Goal: Task Accomplishment & Management: Manage account settings

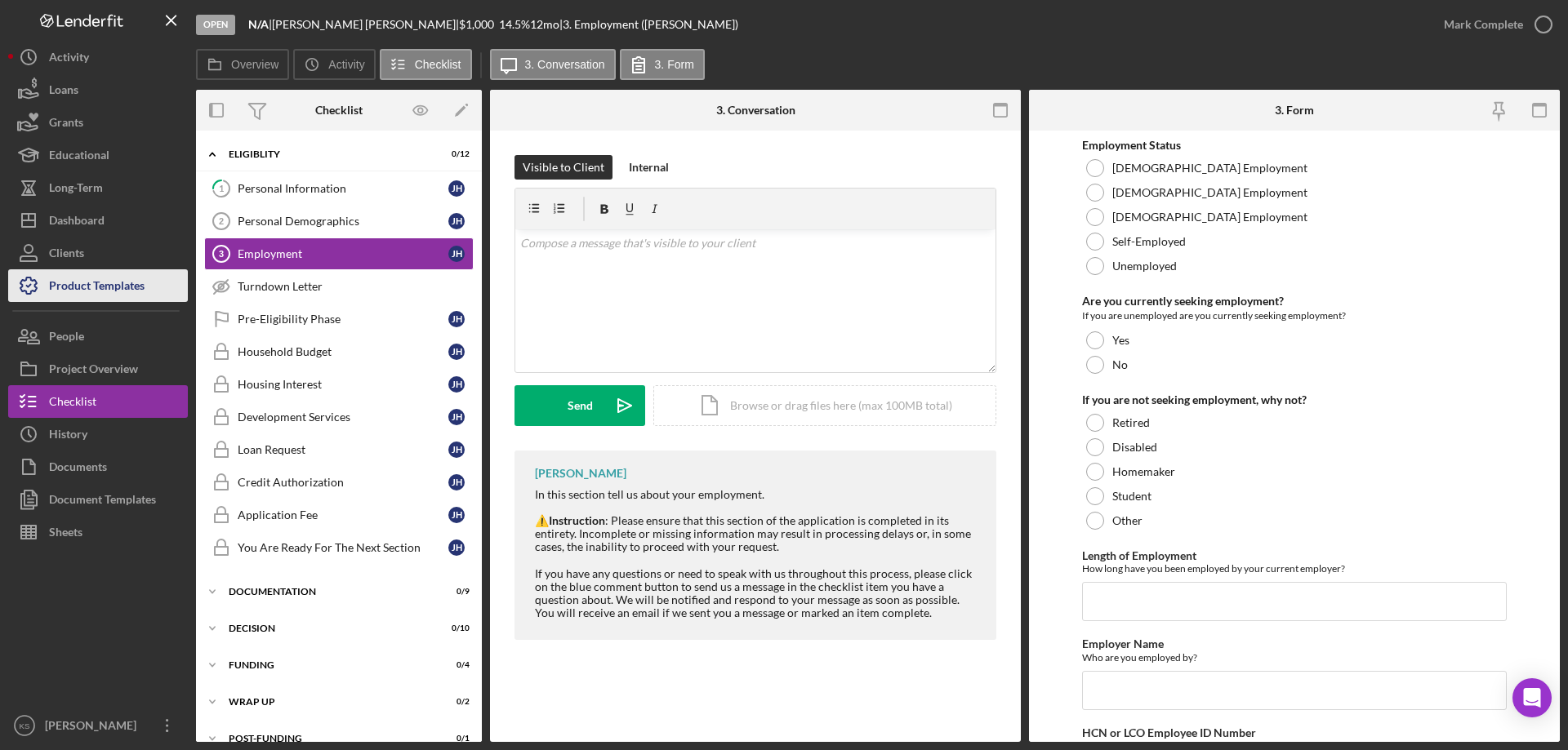
click at [92, 279] on div "Product Templates" at bounding box center [96, 287] width 95 height 37
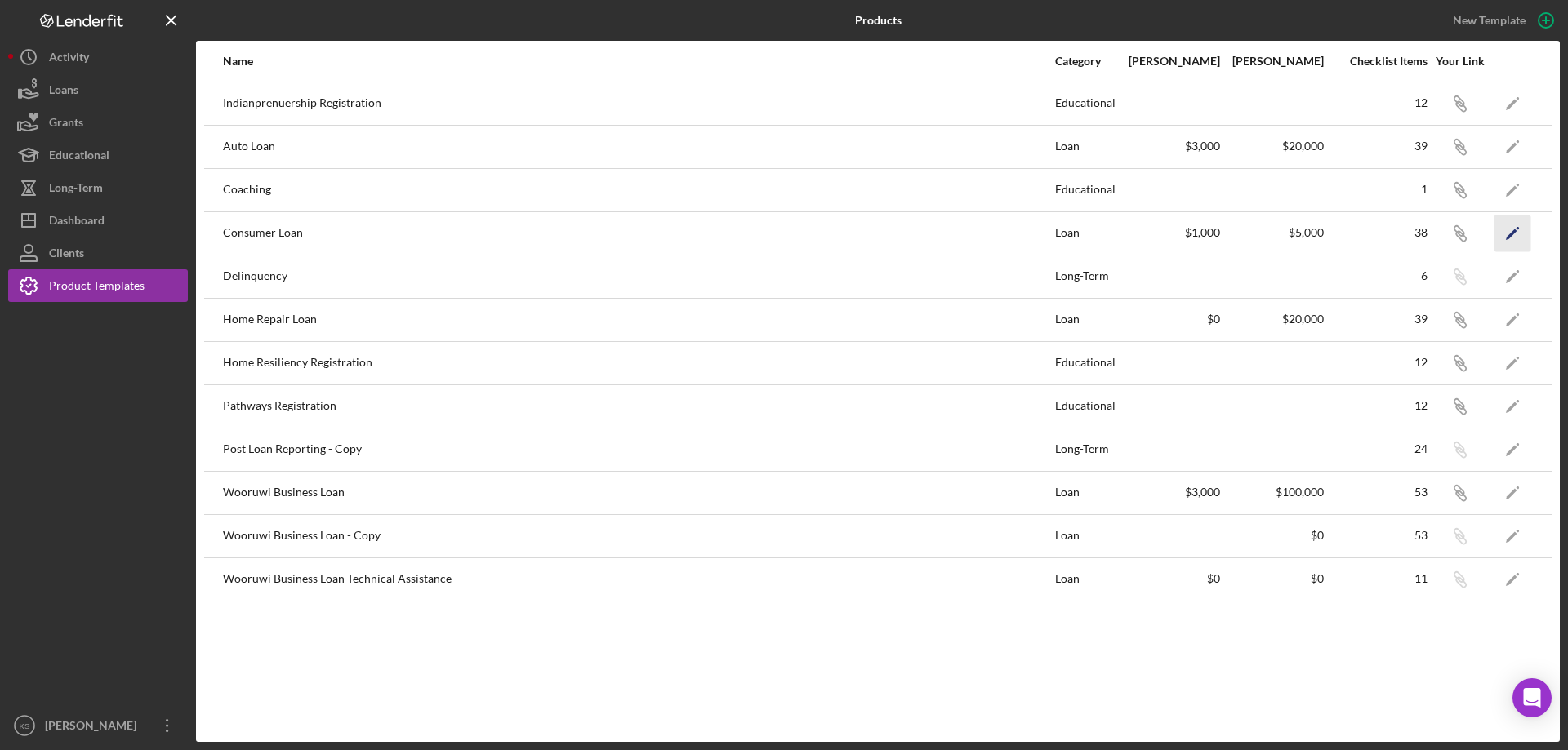
click at [1506, 232] on icon "Icon/Edit" at bounding box center [1512, 232] width 37 height 37
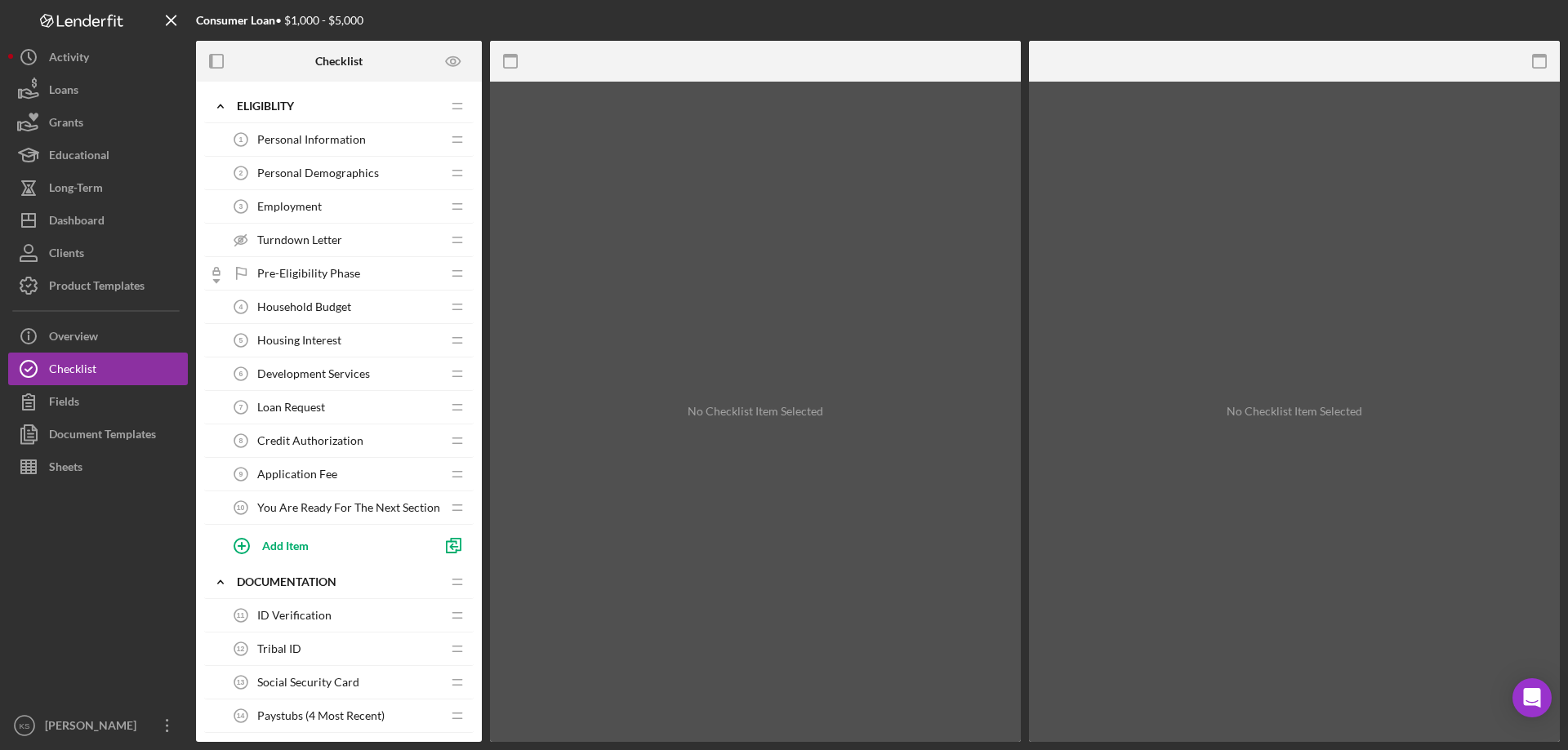
click at [301, 398] on div "Loan Request 7 Loan Request" at bounding box center [332, 407] width 216 height 33
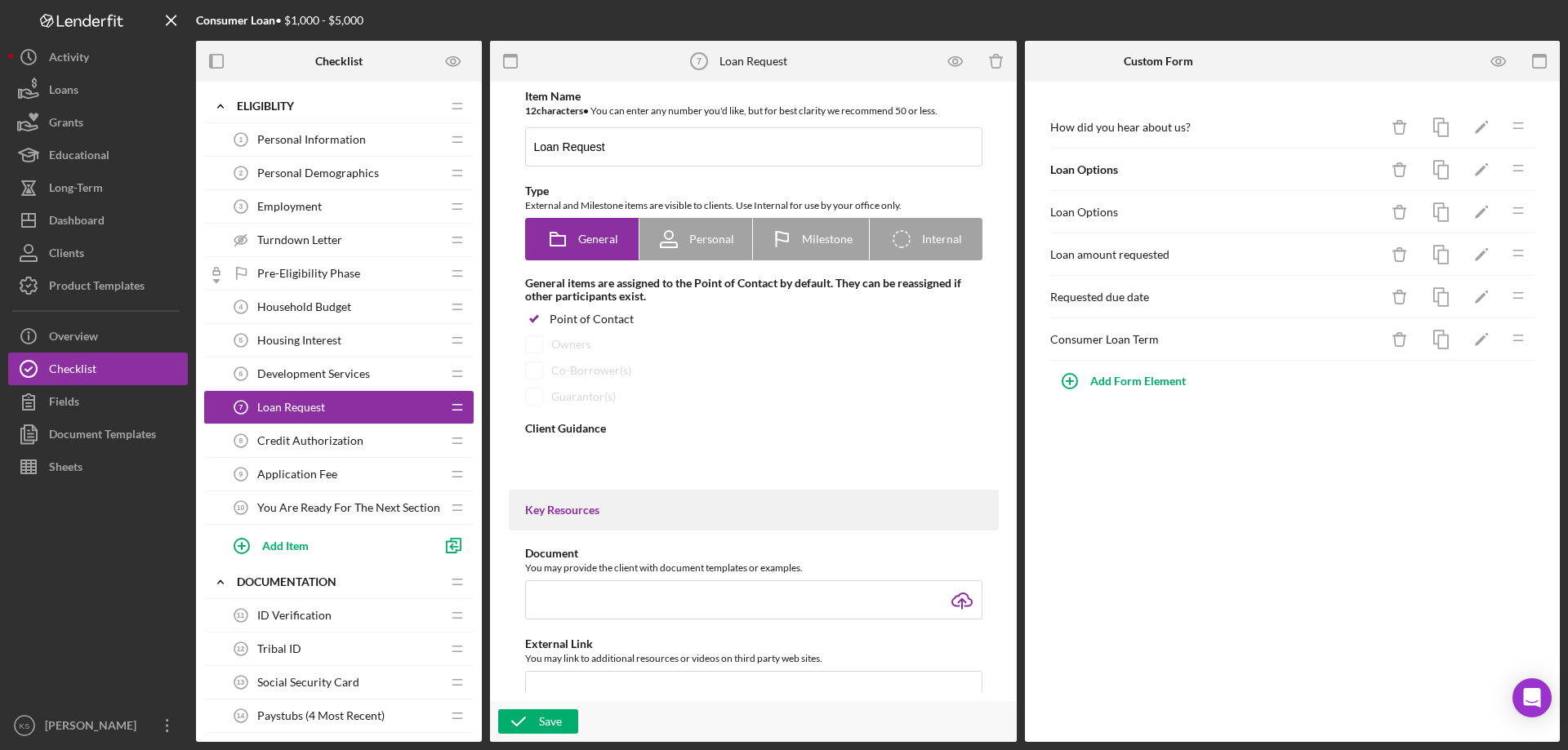
type textarea "<div>This section tells us more about your loan request.&nbsp;</div> <div>&nbsp…"
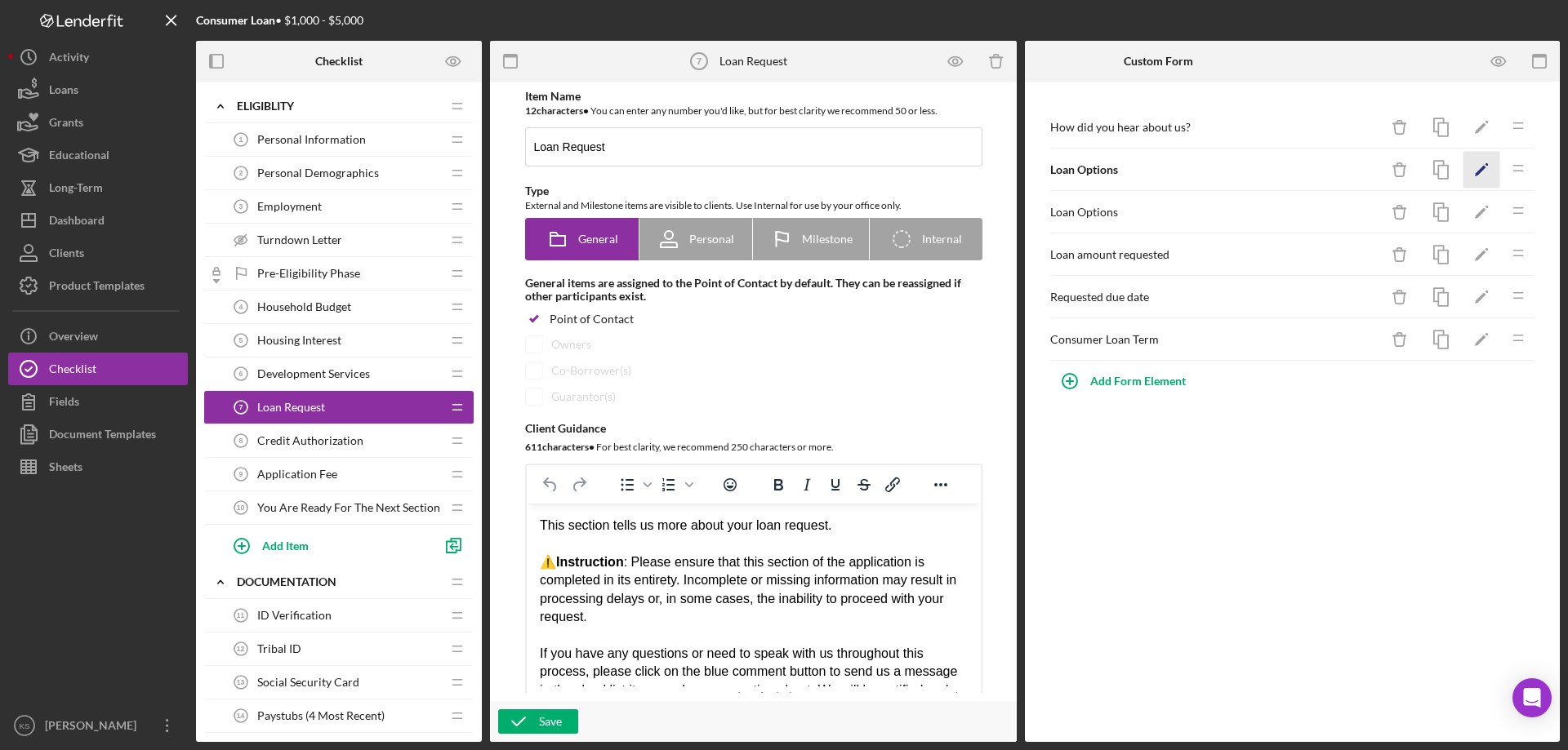
click at [1483, 173] on icon "Icon/Edit" at bounding box center [1481, 170] width 37 height 37
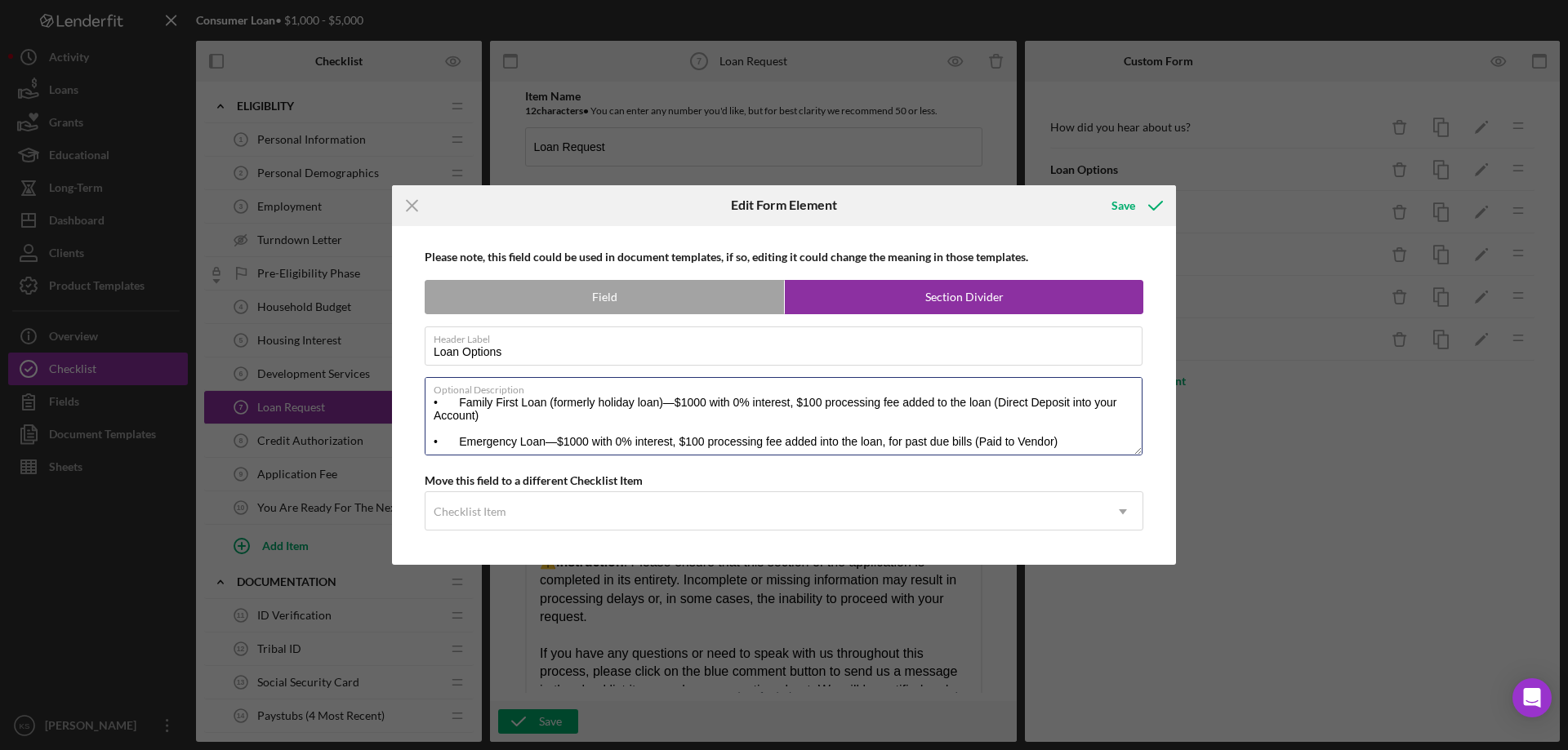
drag, startPoint x: 1065, startPoint y: 439, endPoint x: 421, endPoint y: 442, distance: 644.0
click at [421, 442] on div "Please note, this field could be used in document templates, if so, editing it …" at bounding box center [784, 396] width 767 height 340
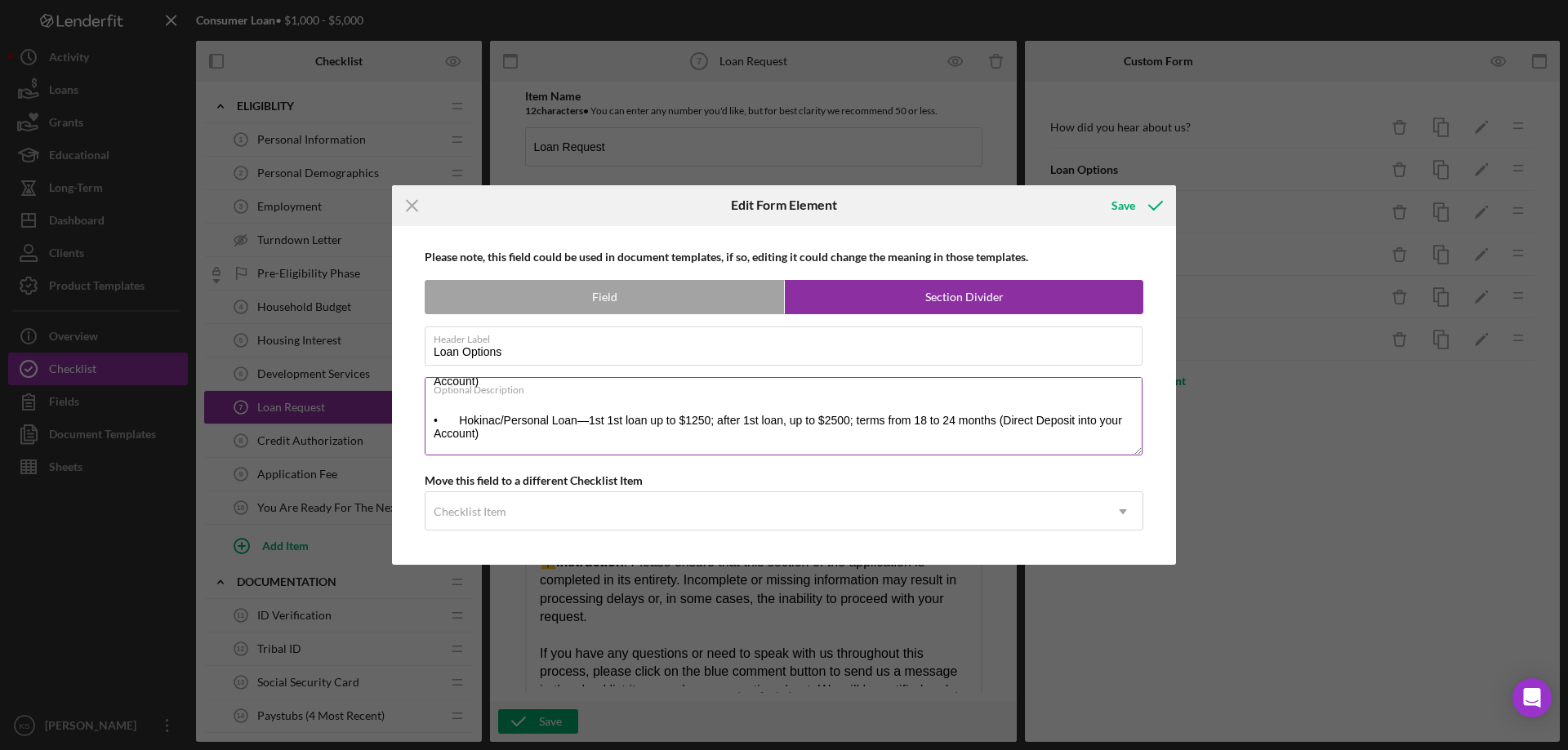
scroll to position [53, 0]
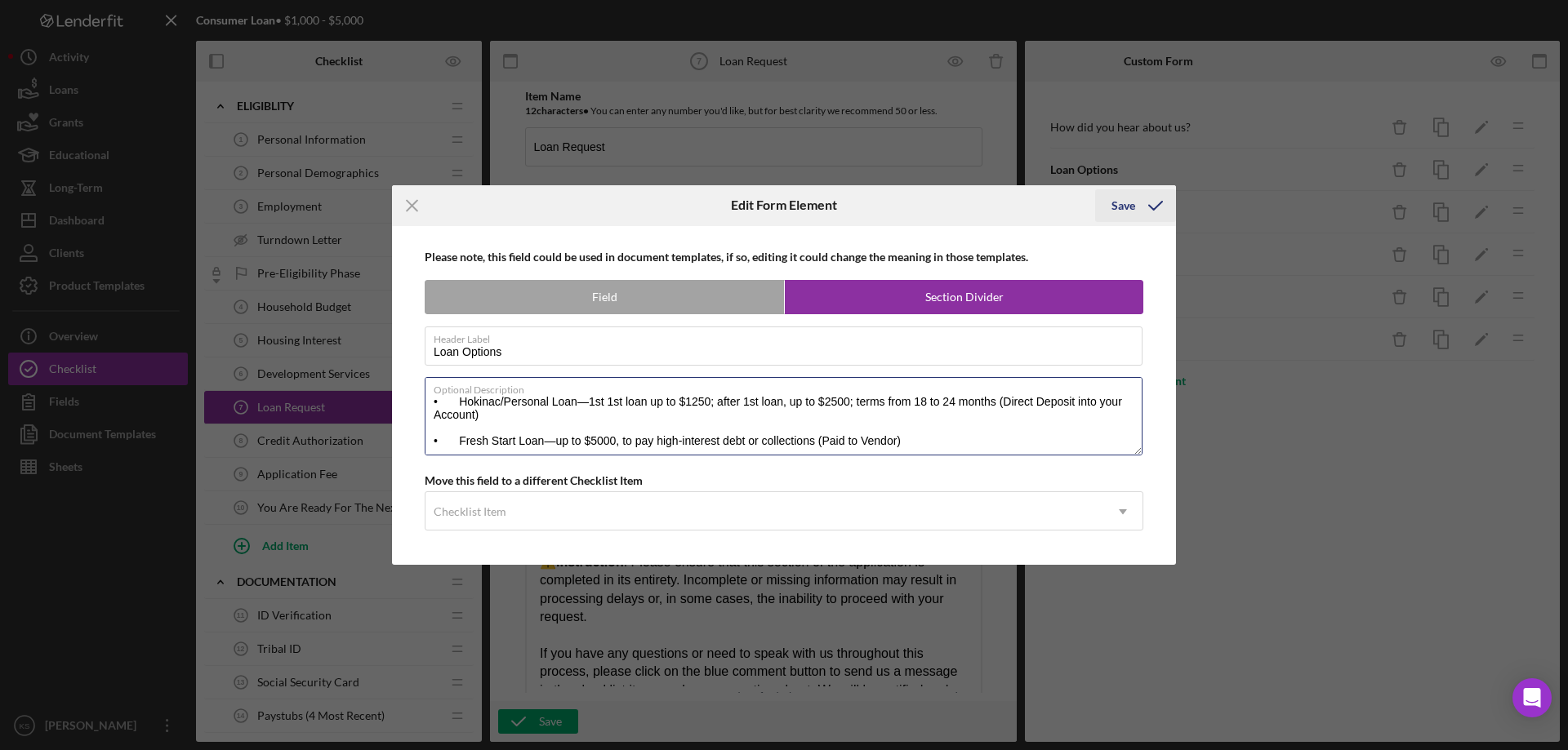
type textarea "• Family First Loan (formerly holiday loan)—$1000 with 0% interest, $100 proces…"
click at [1120, 211] on div "Save" at bounding box center [1122, 206] width 24 height 33
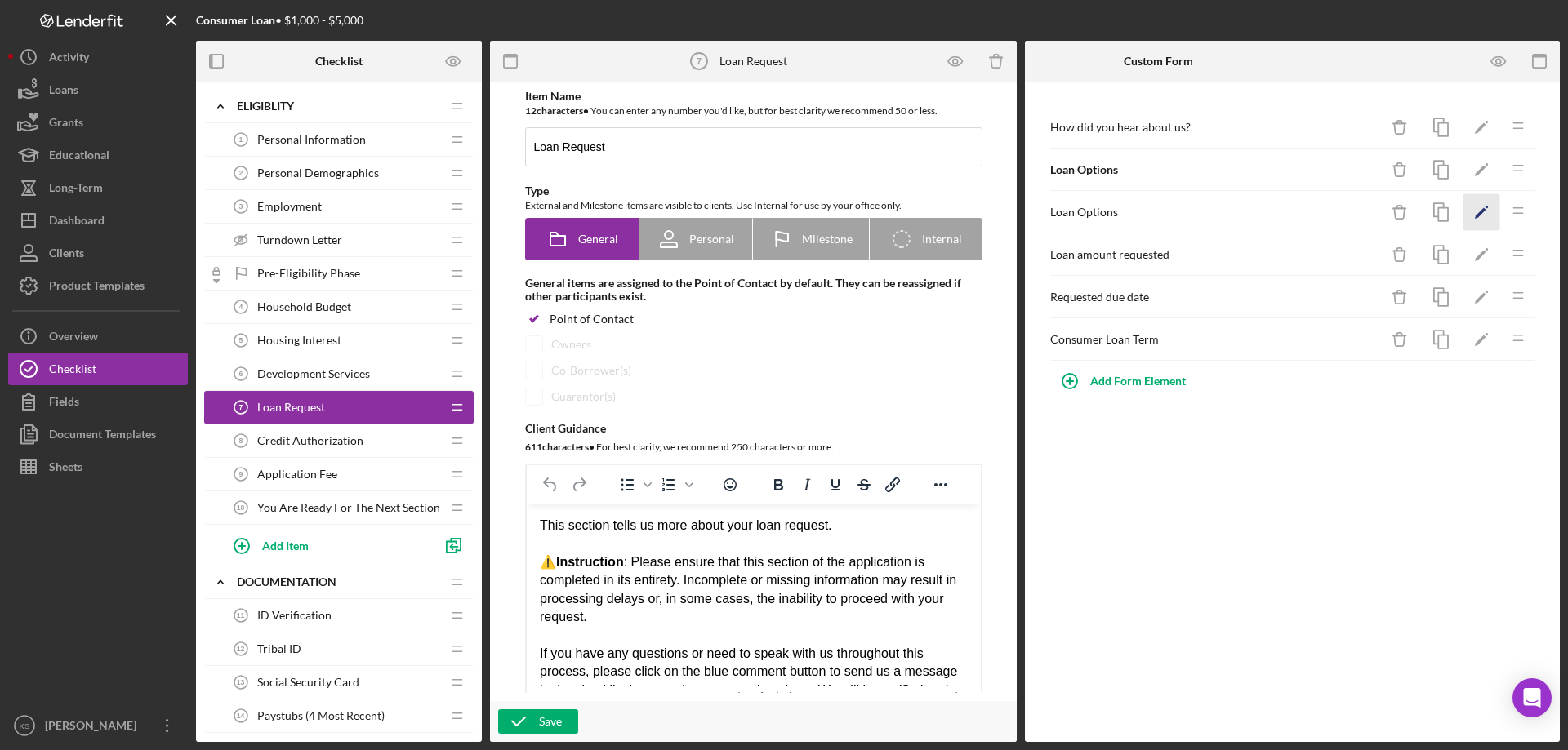
click at [1488, 212] on icon "Icon/Edit" at bounding box center [1481, 212] width 37 height 37
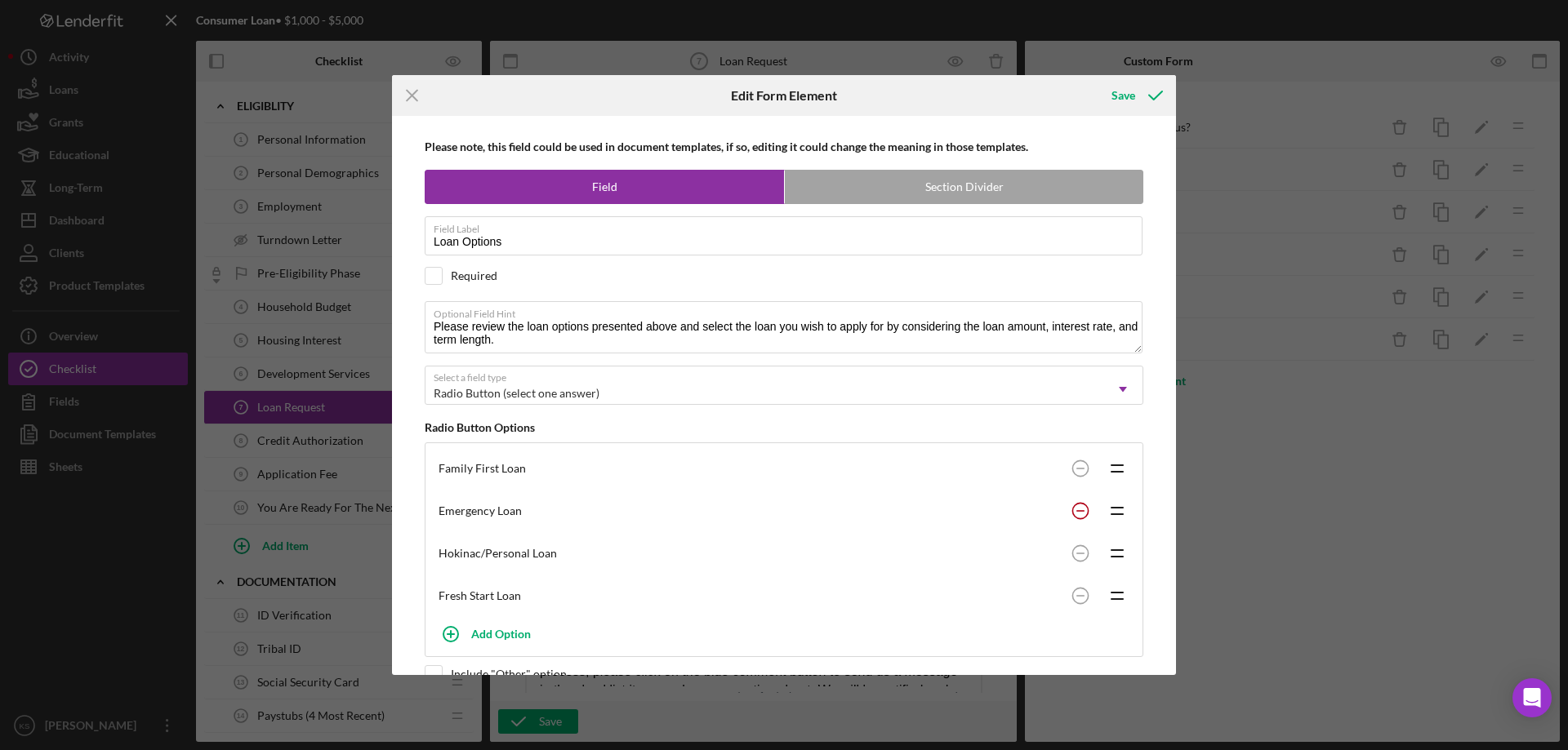
click at [1074, 507] on circle at bounding box center [1080, 511] width 15 height 15
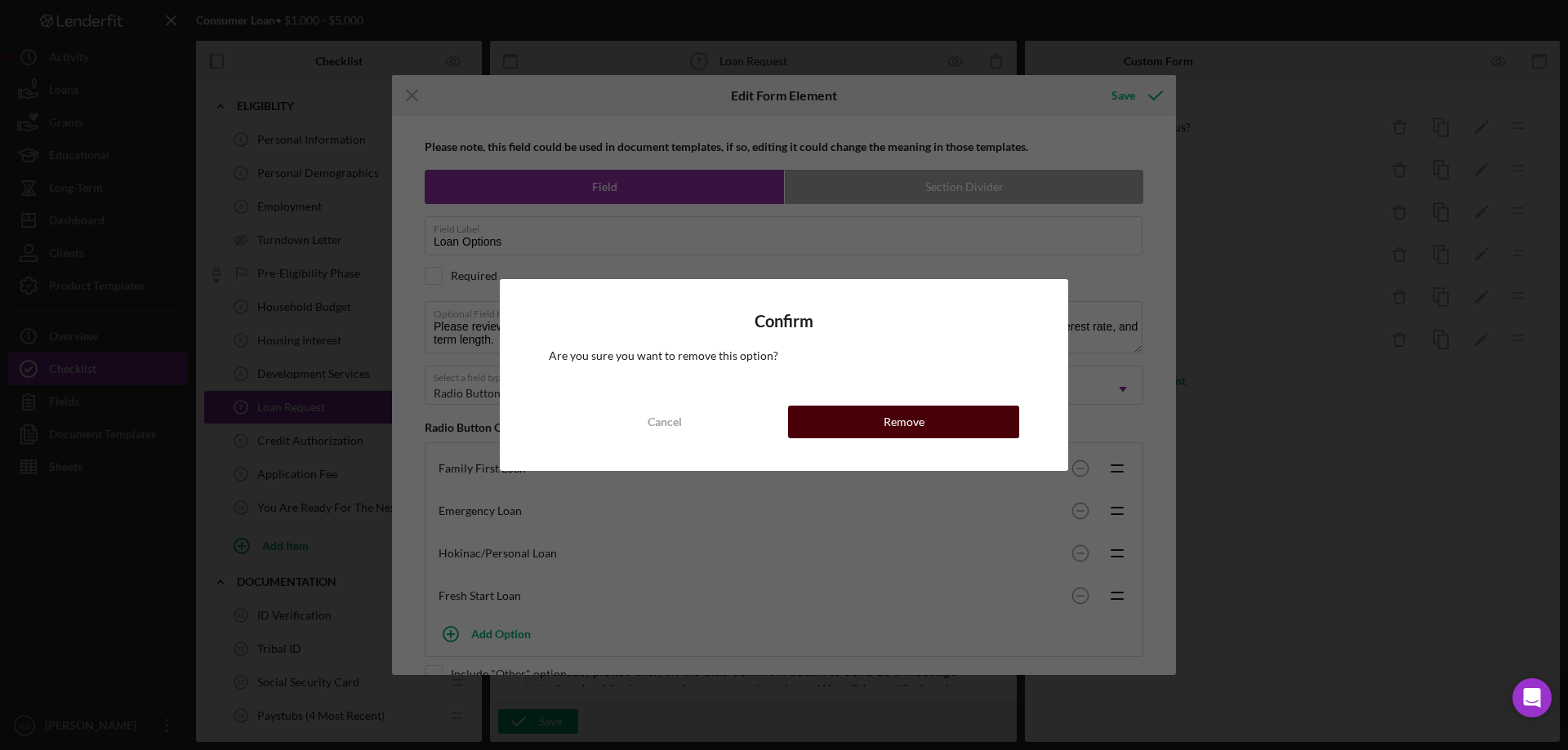
click at [960, 424] on button "Remove" at bounding box center [903, 422] width 231 height 33
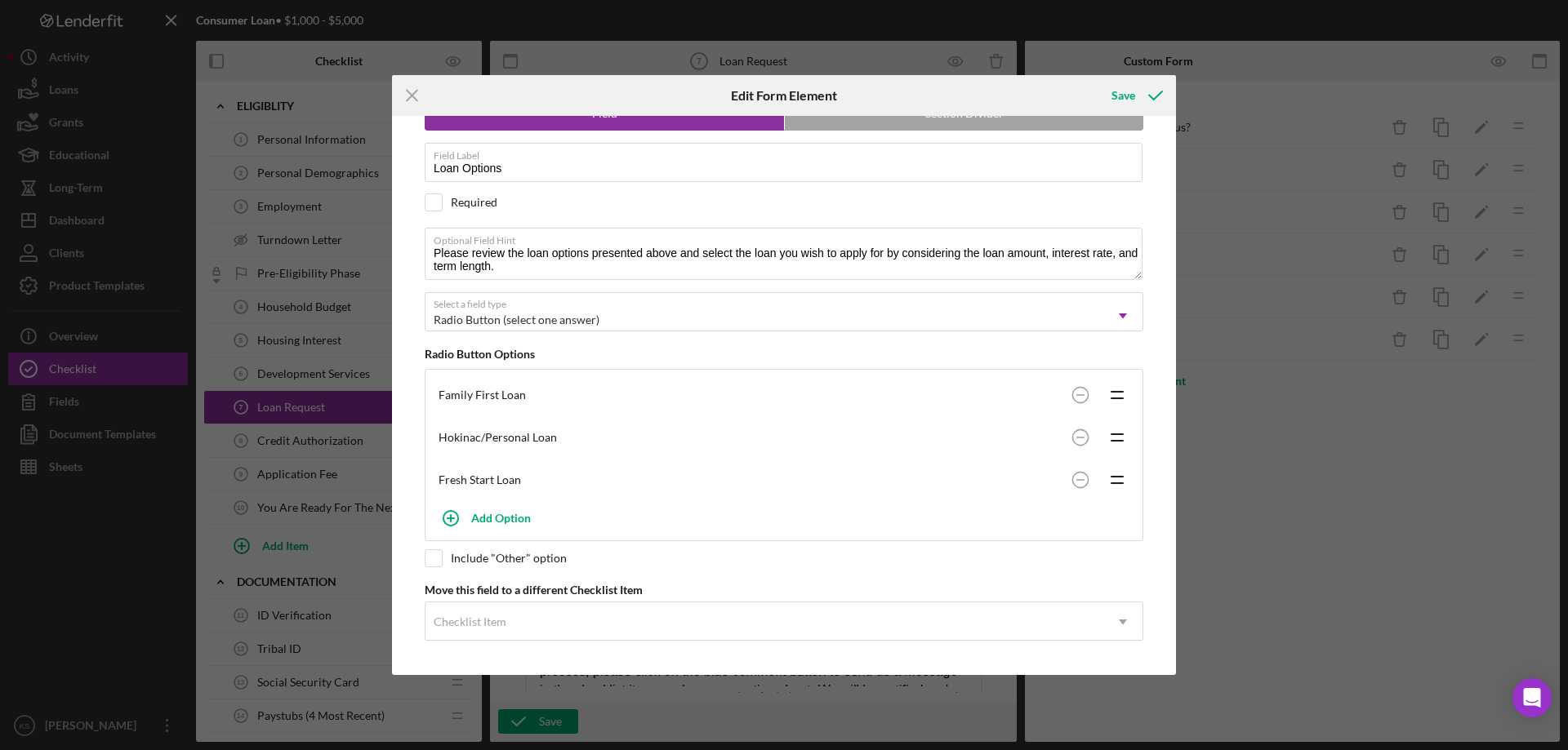
scroll to position [0, 0]
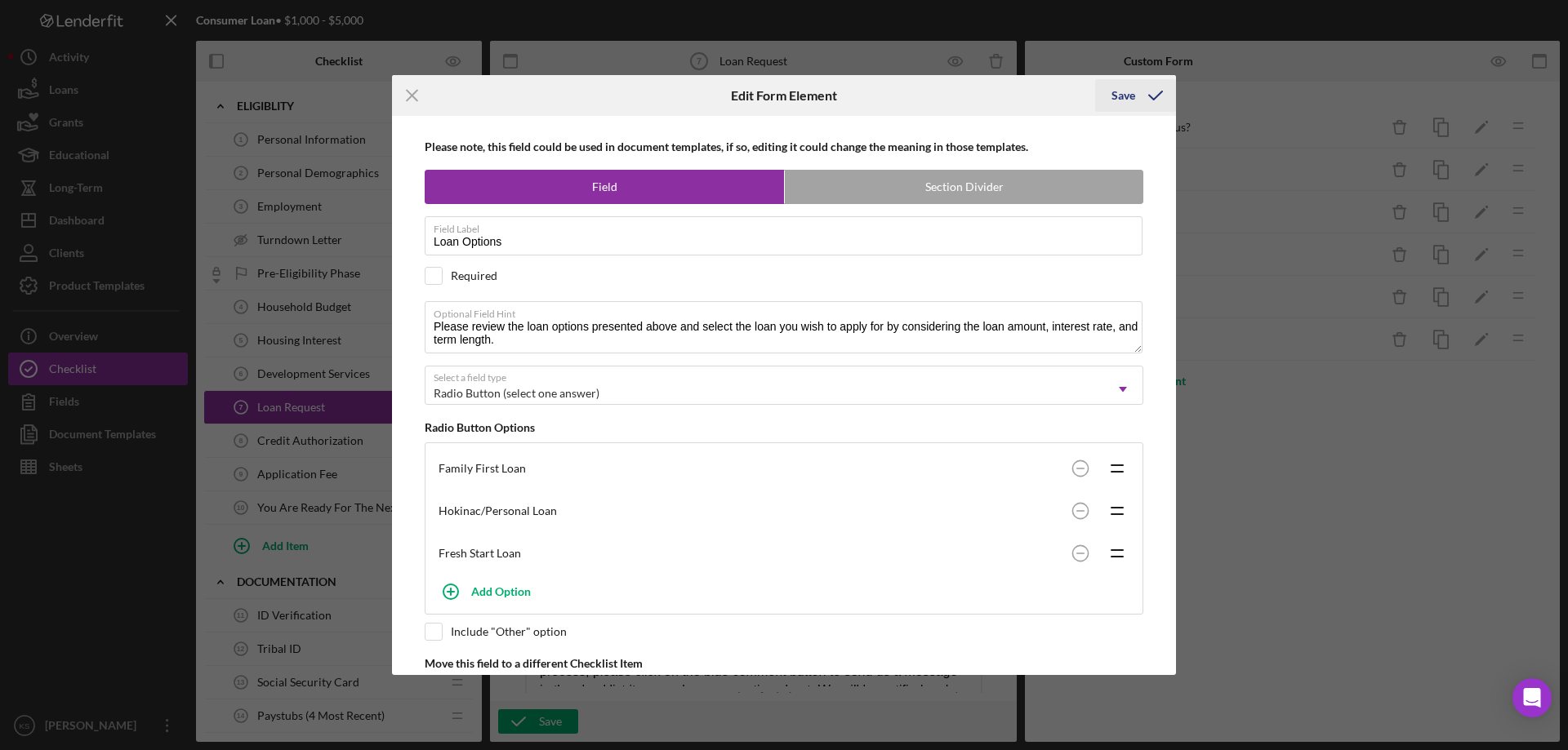
click at [1135, 100] on icon "submit" at bounding box center [1155, 95] width 41 height 41
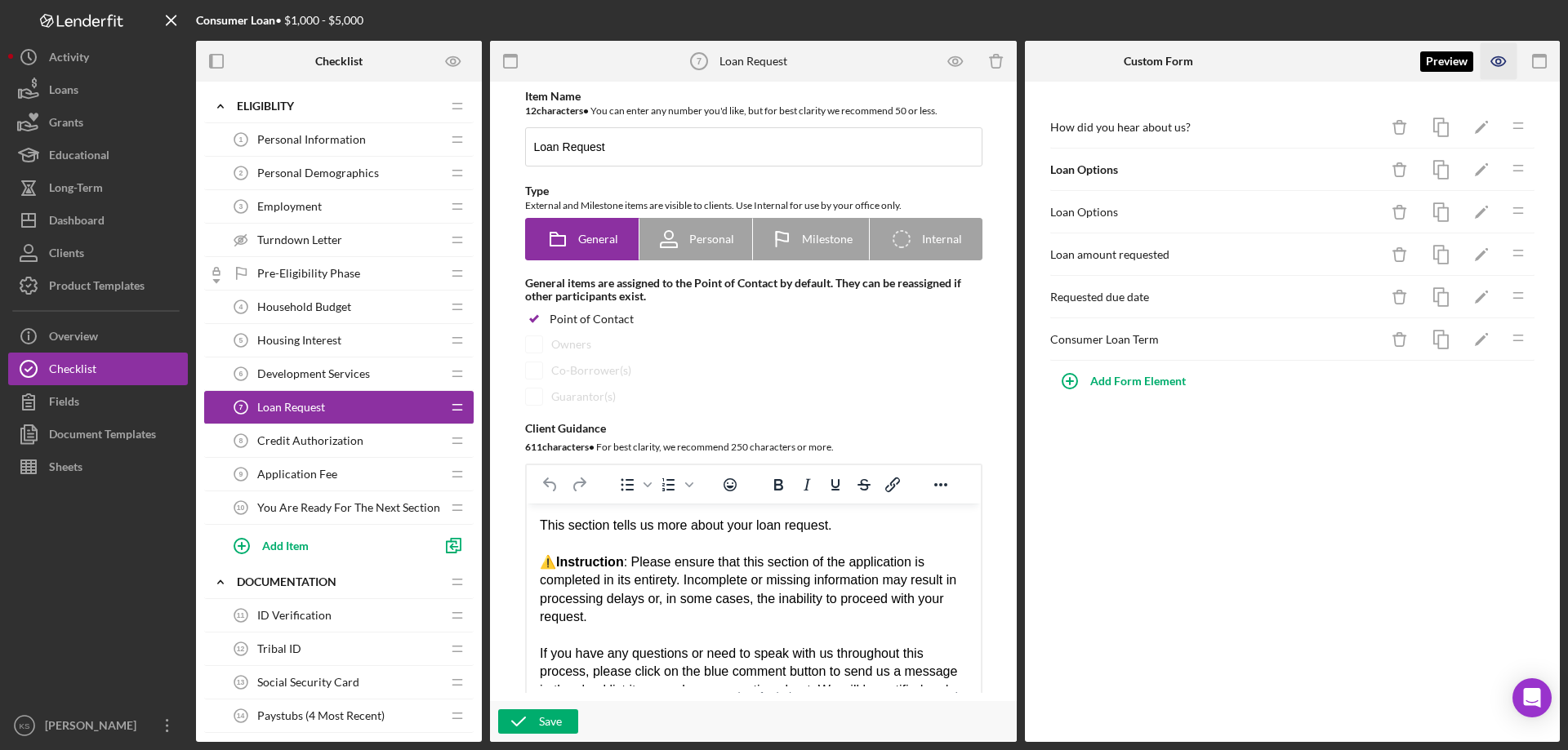
click at [1494, 50] on icon "button" at bounding box center [1498, 61] width 37 height 37
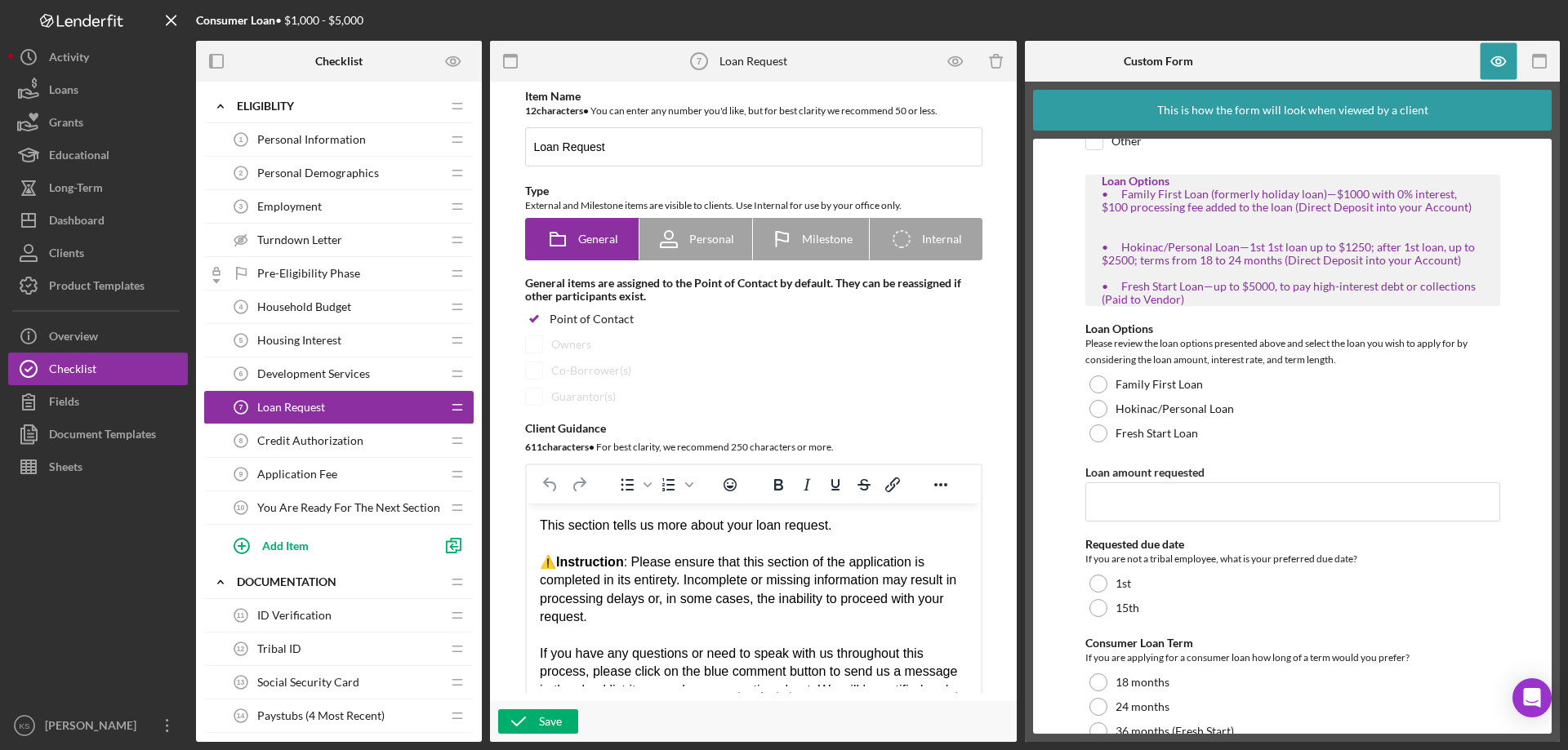
click at [334, 265] on div "Pre-Eligibility Phase Pre-Eligibility Phase" at bounding box center [332, 273] width 216 height 33
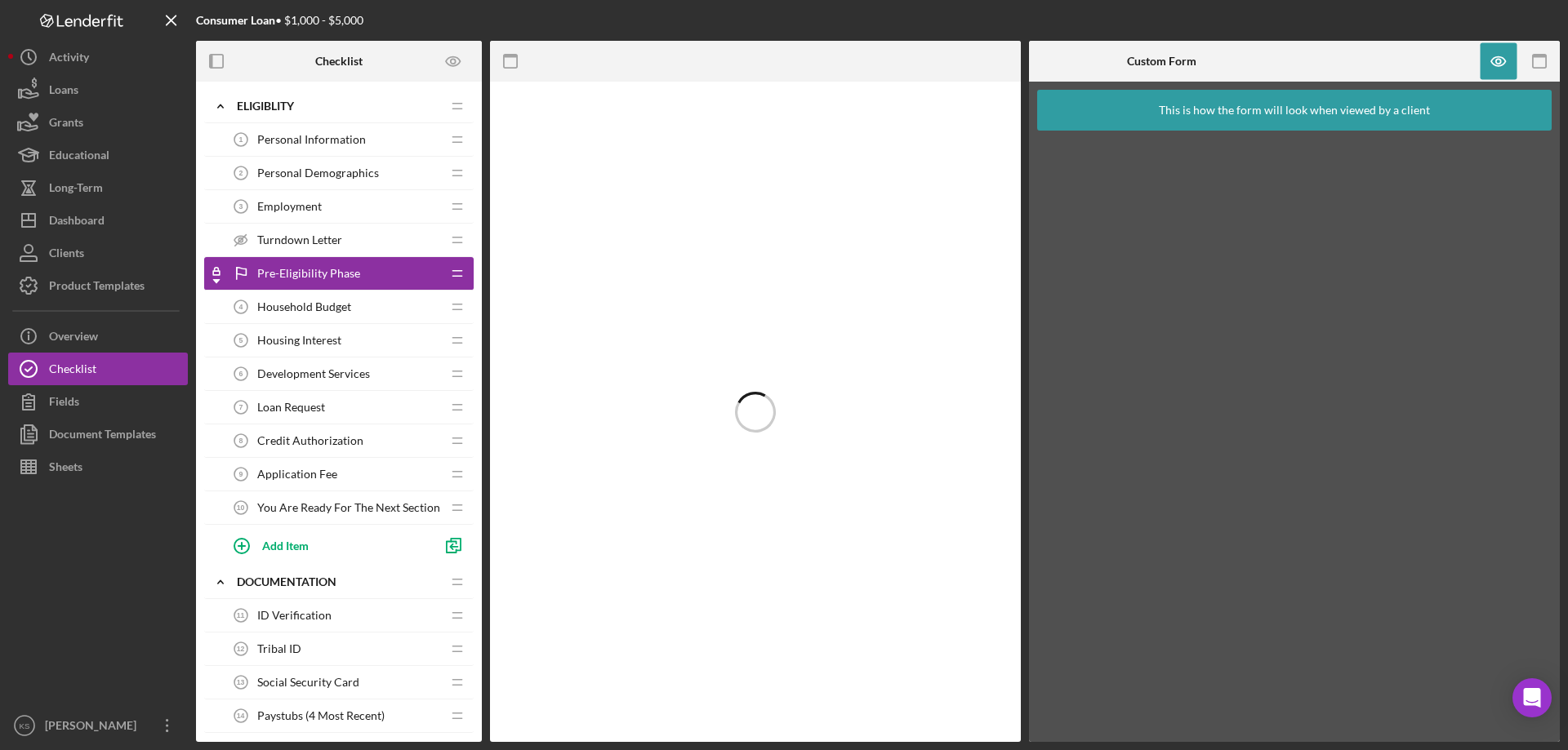
click at [316, 238] on span "Turndown Letter" at bounding box center [299, 240] width 85 height 13
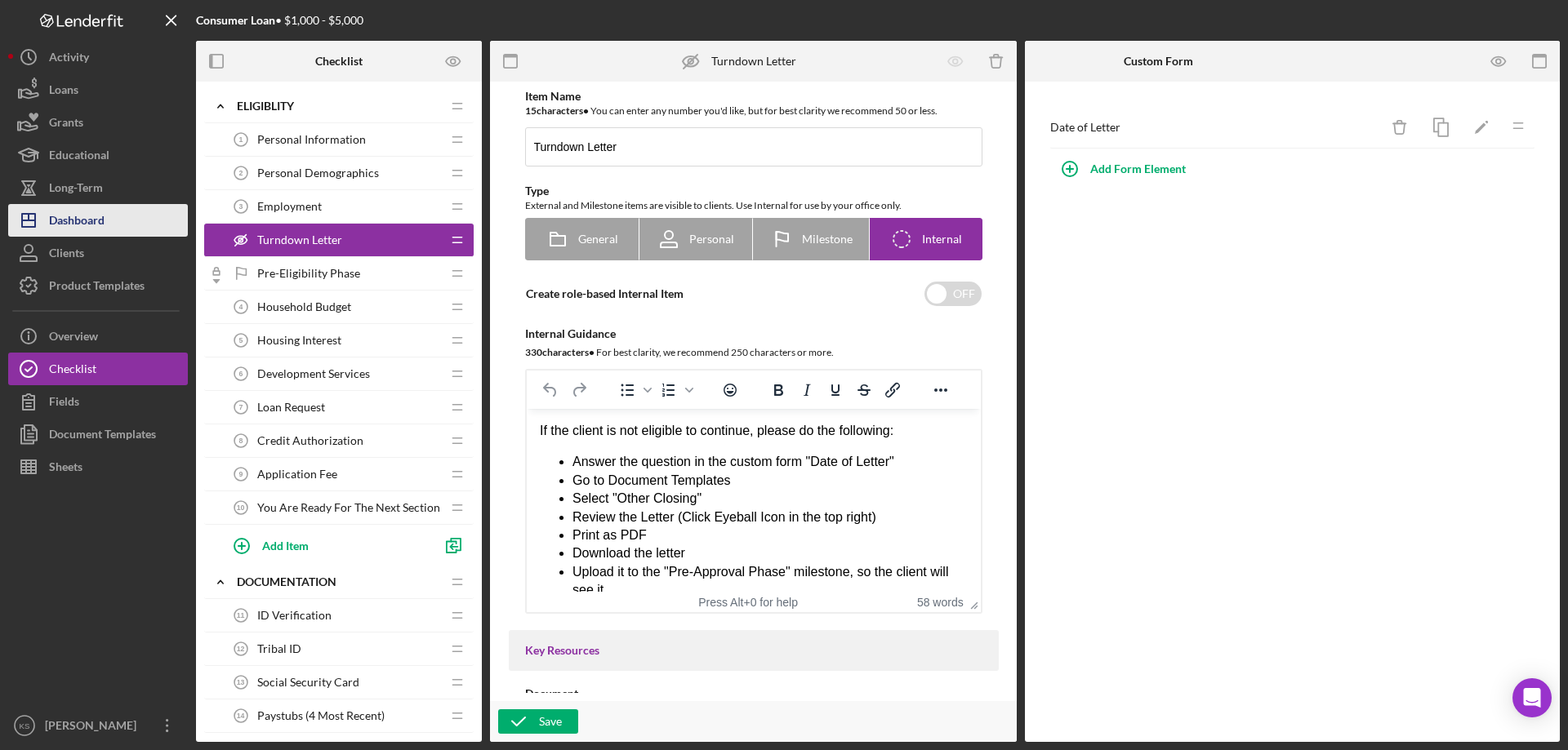
click at [96, 225] on div "Dashboard" at bounding box center [76, 222] width 56 height 37
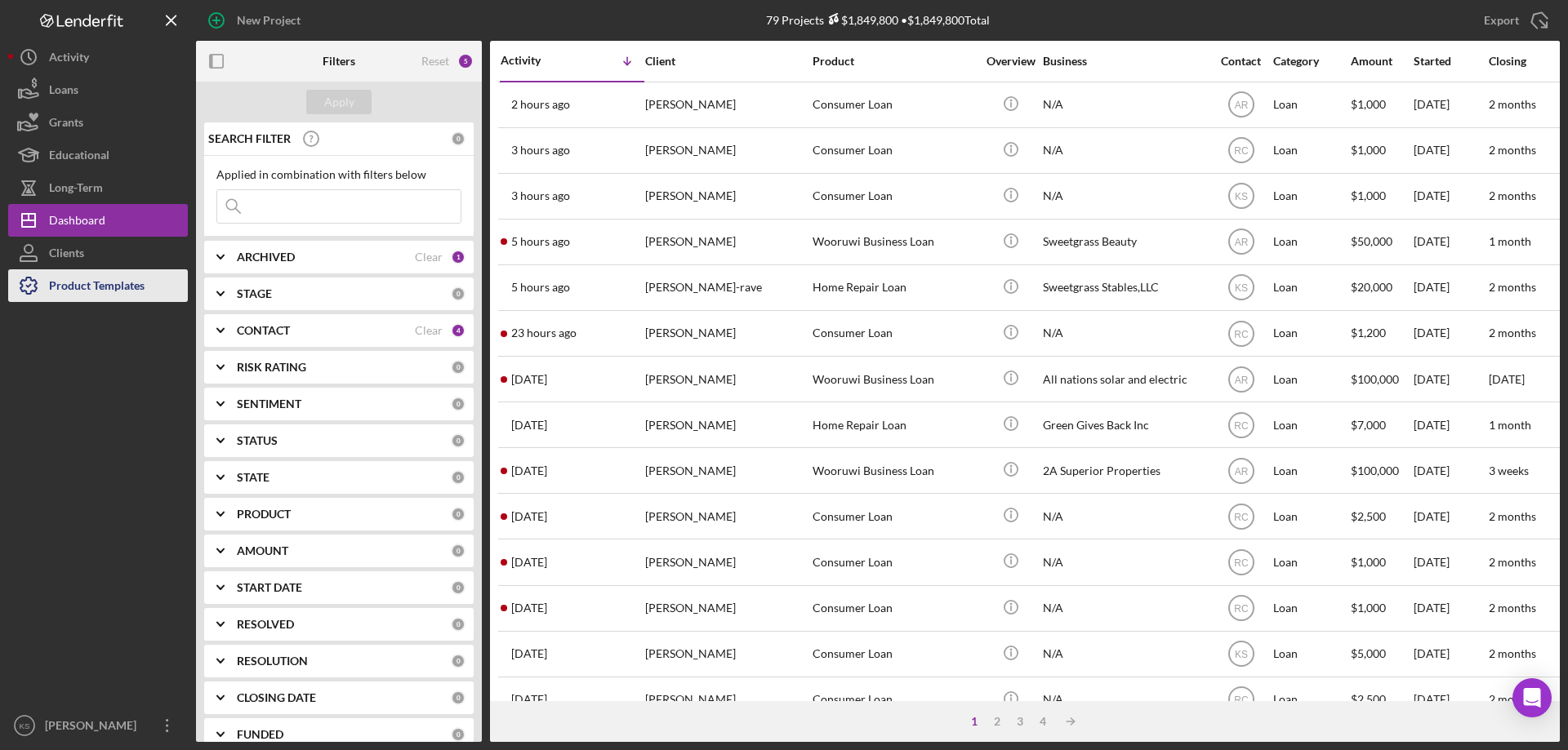
click at [111, 287] on div "Product Templates" at bounding box center [96, 287] width 95 height 37
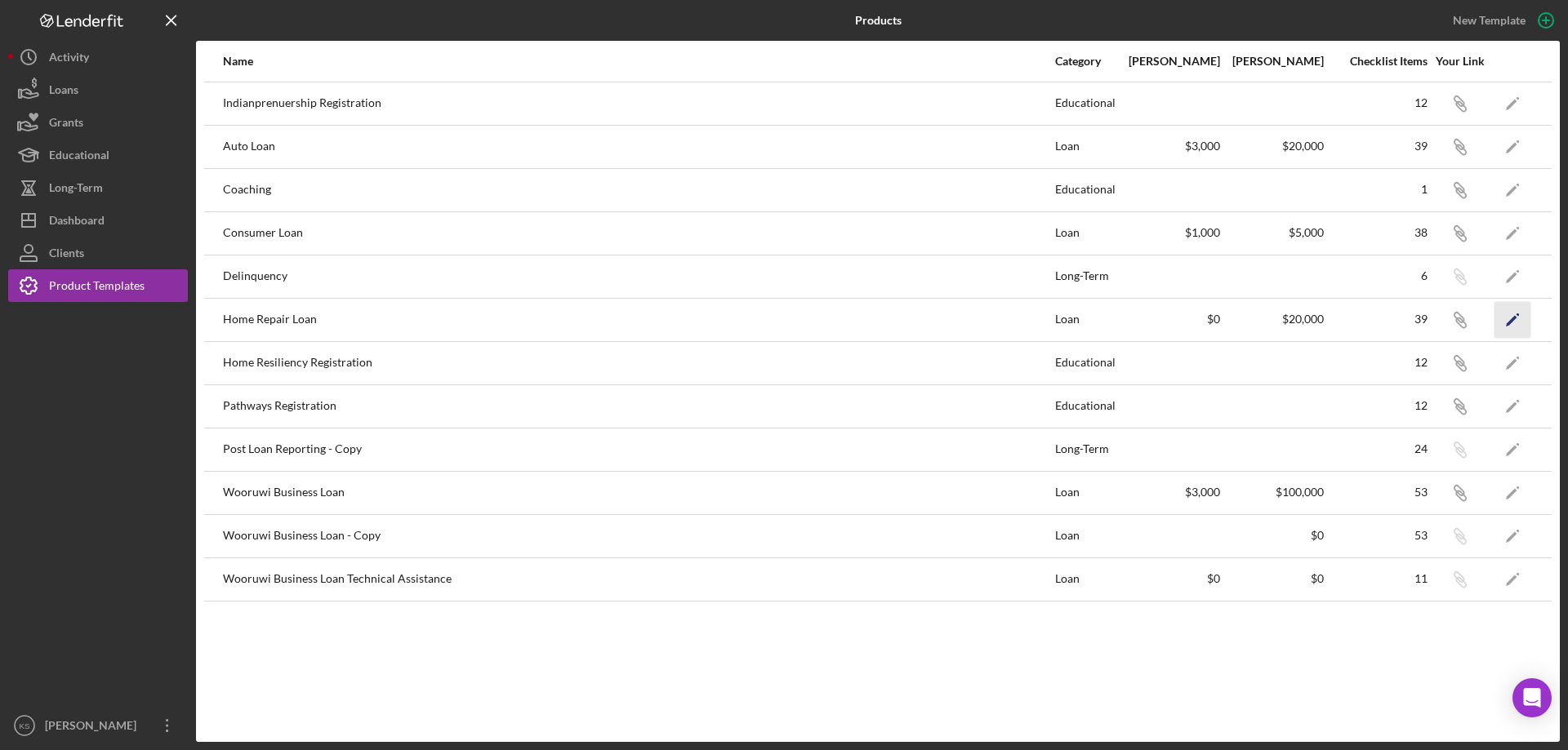
click at [1509, 322] on polygon "button" at bounding box center [1511, 321] width 11 height 11
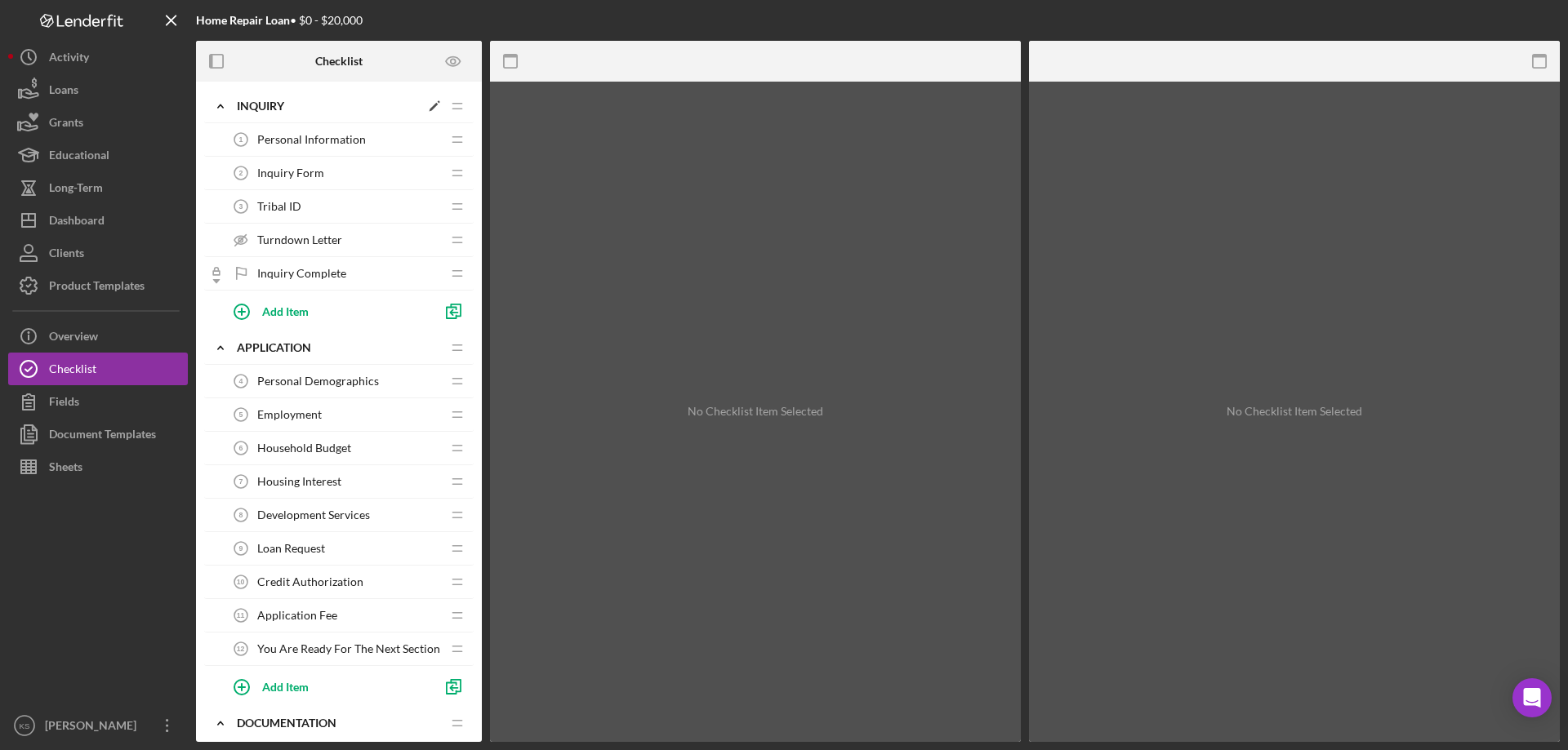
click at [246, 93] on div "Icon/Expander Inquiry Icon/Edit Icon/Drag" at bounding box center [338, 106] width 269 height 33
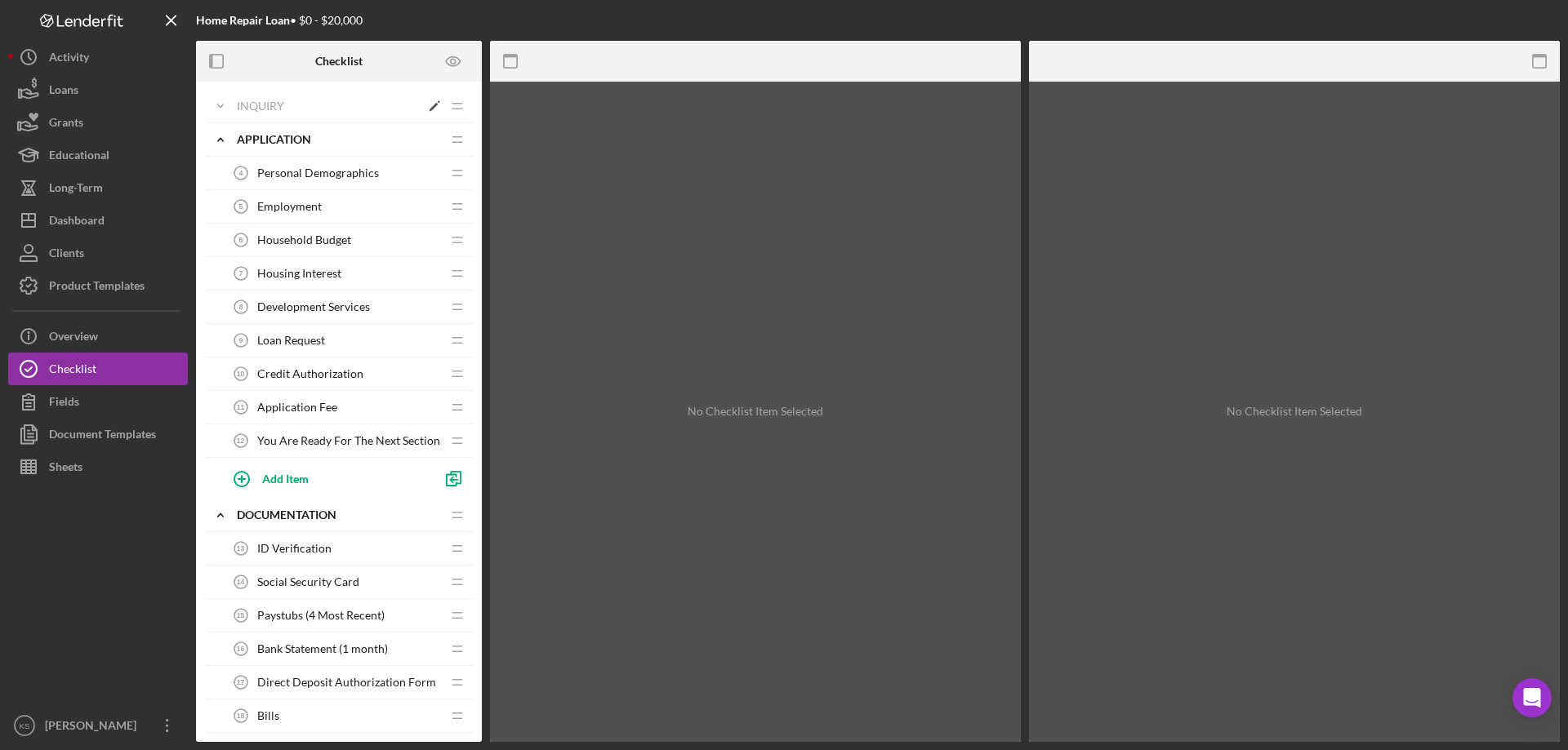
click at [260, 104] on div "Inquiry" at bounding box center [329, 107] width 183 height 13
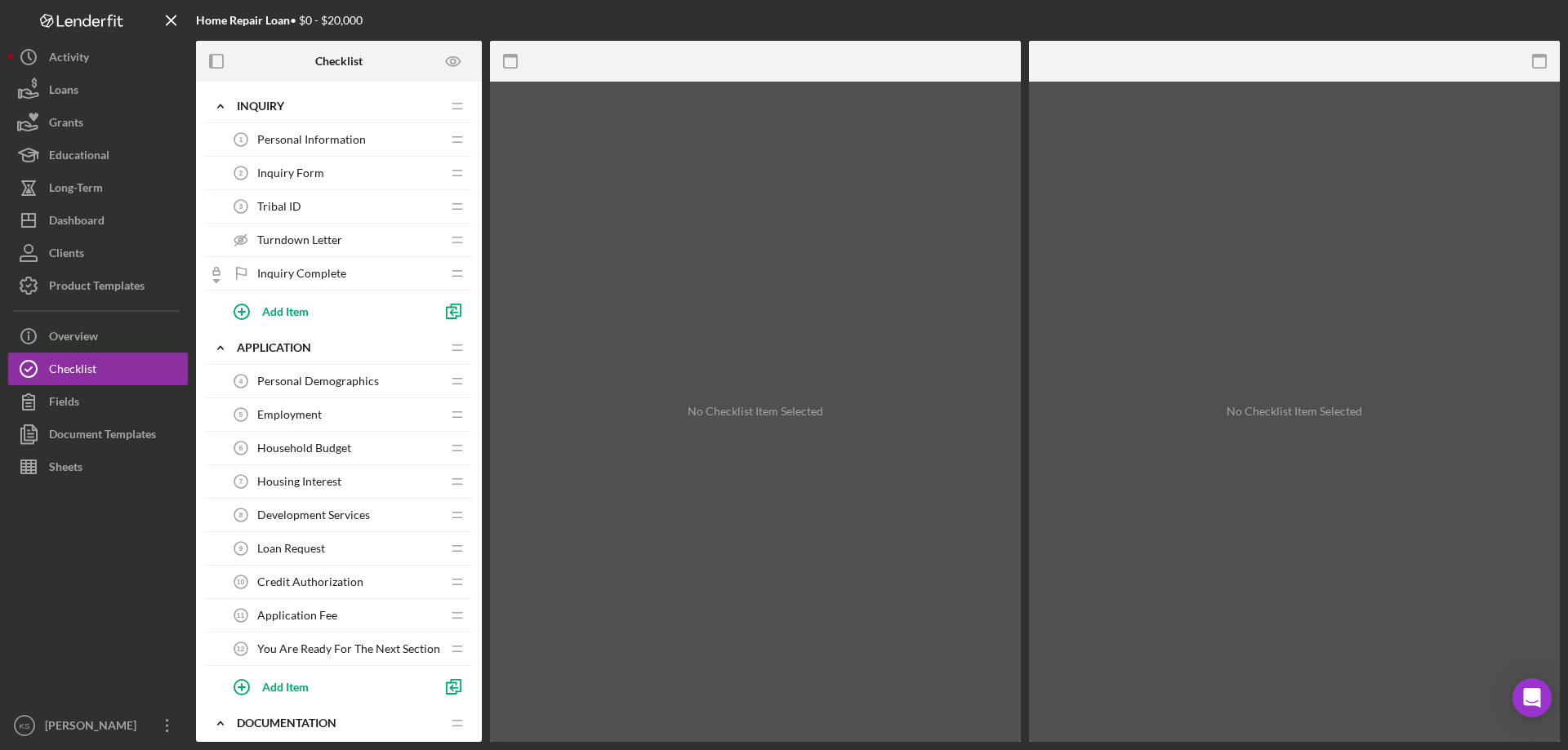
click at [339, 142] on span "Personal Information" at bounding box center [311, 140] width 109 height 13
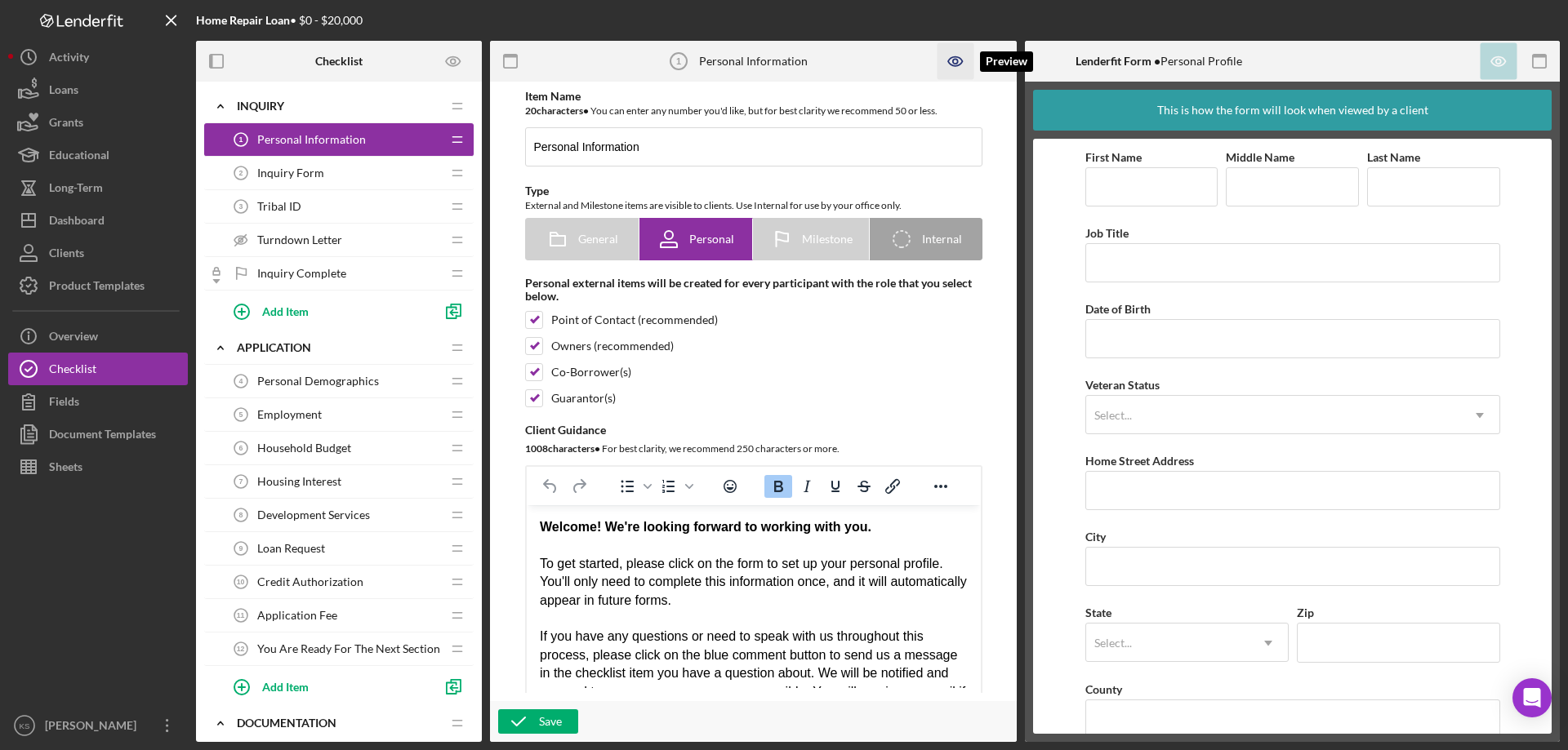
click at [950, 60] on icon "button" at bounding box center [955, 61] width 37 height 37
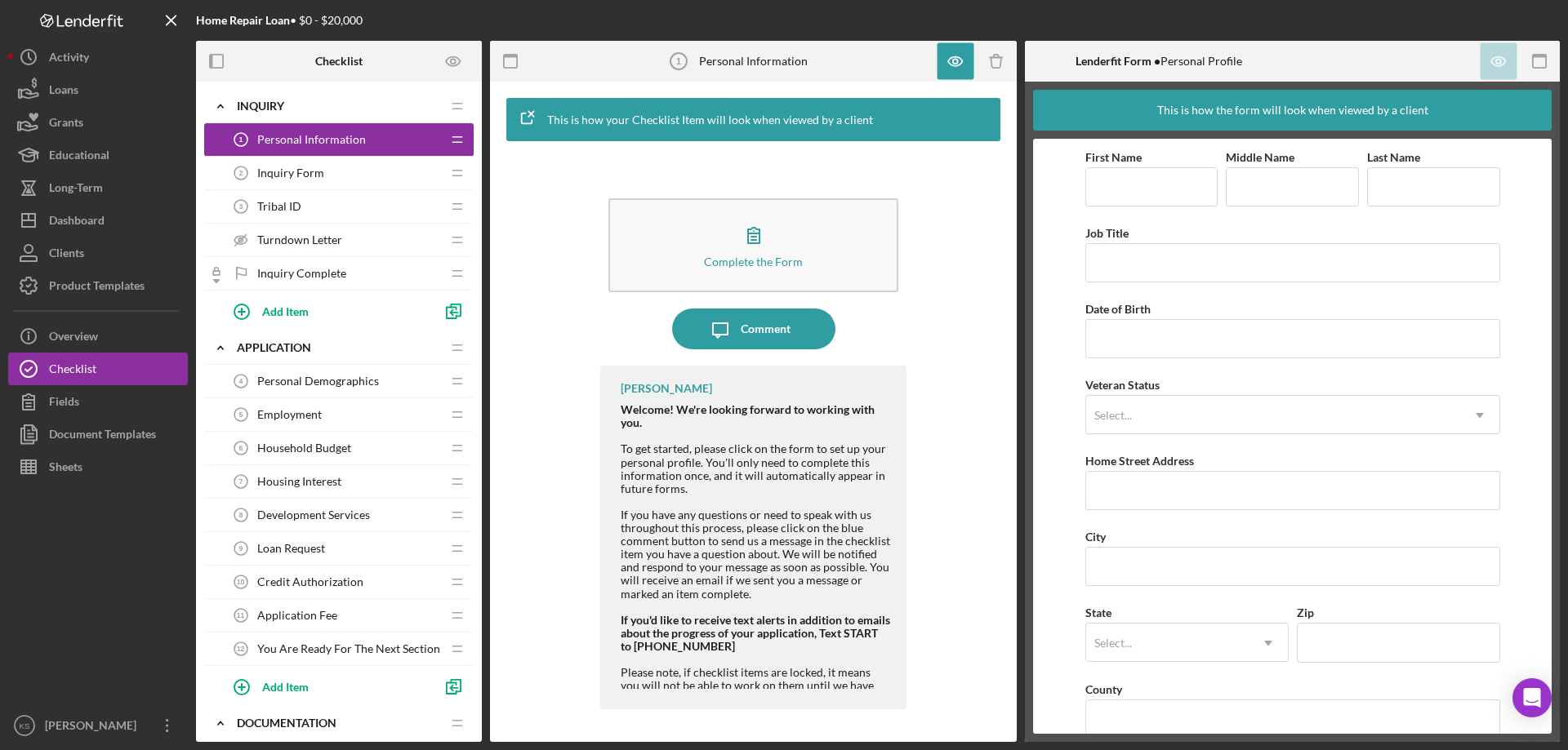
click at [350, 172] on div "Inquiry Form 2 Inquiry Form" at bounding box center [332, 173] width 216 height 33
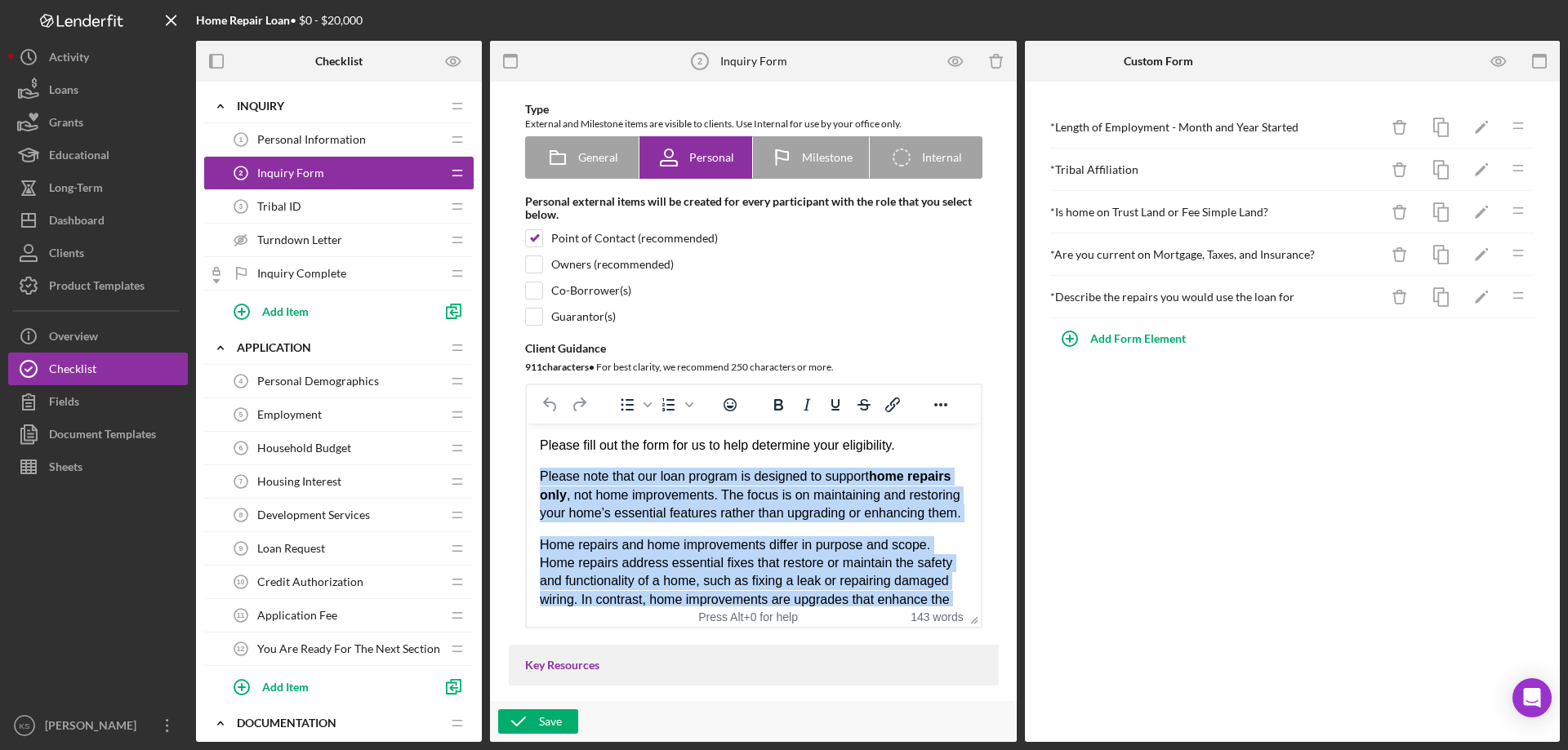
drag, startPoint x: 950, startPoint y: 583, endPoint x: 541, endPoint y: 482, distance: 421.3
click at [541, 482] on div "Please note that our loan program is designed to support home repairs only , no…" at bounding box center [752, 599] width 428 height 263
copy div "Please note that our loan program is designed to support home repairs only , no…"
click at [669, 516] on span "Please note that our loan program is designed to support home repairs only , no…" at bounding box center [750, 494] width 421 height 51
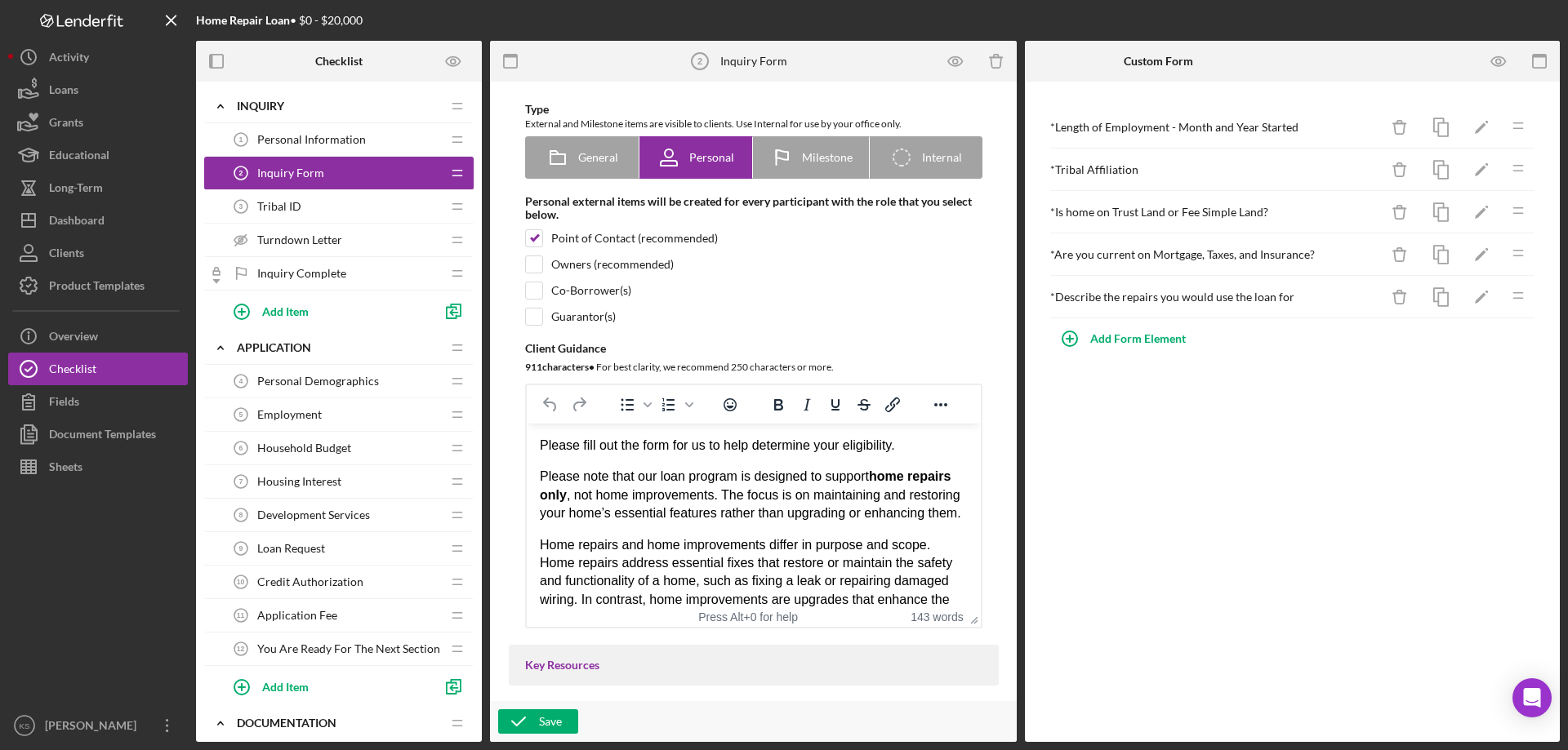
click at [912, 442] on div "Please fill out the form for us to help determine your eligibility." at bounding box center [752, 445] width 428 height 18
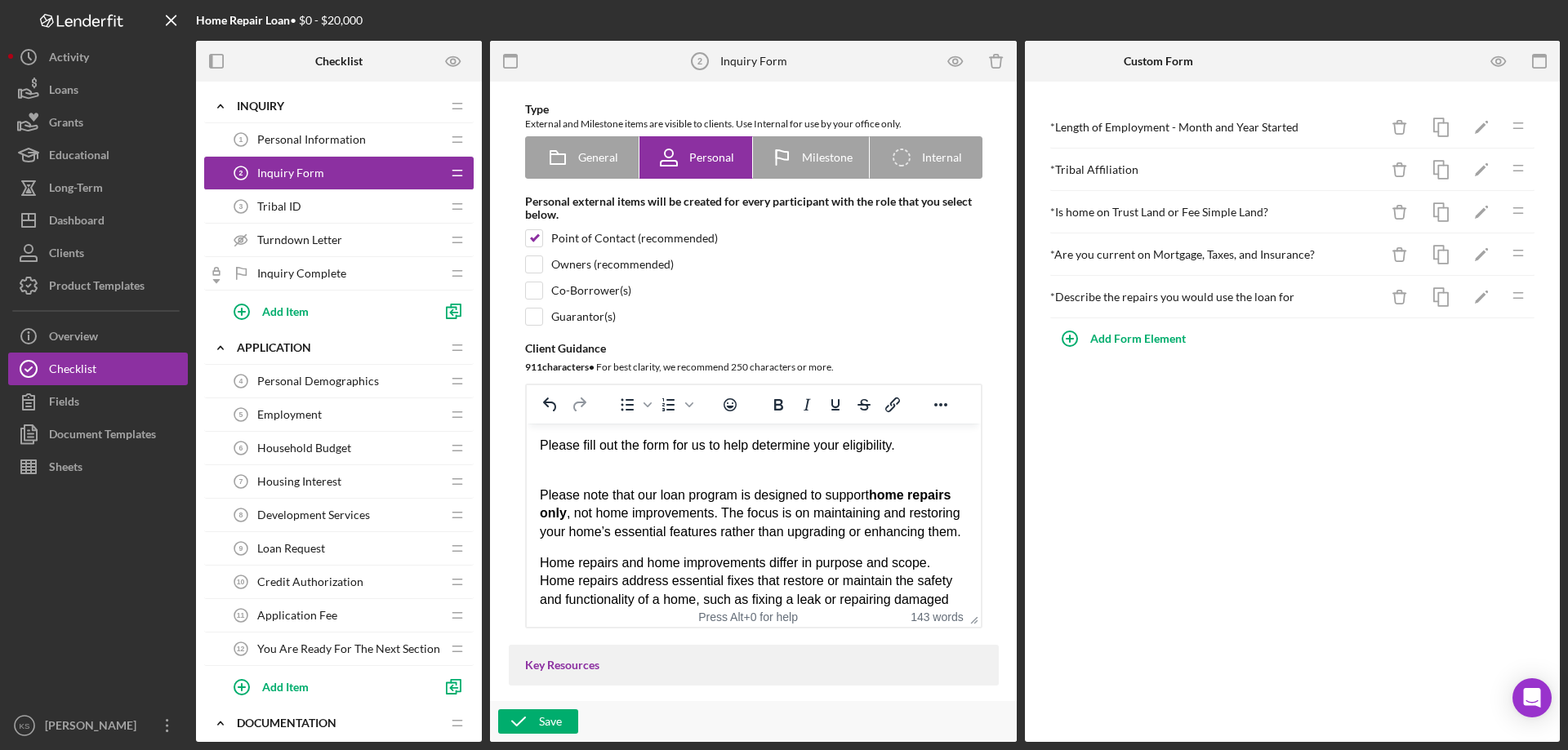
click at [674, 541] on p "Please note that our loan program is designed to support home repairs only , no…" at bounding box center [752, 513] width 428 height 55
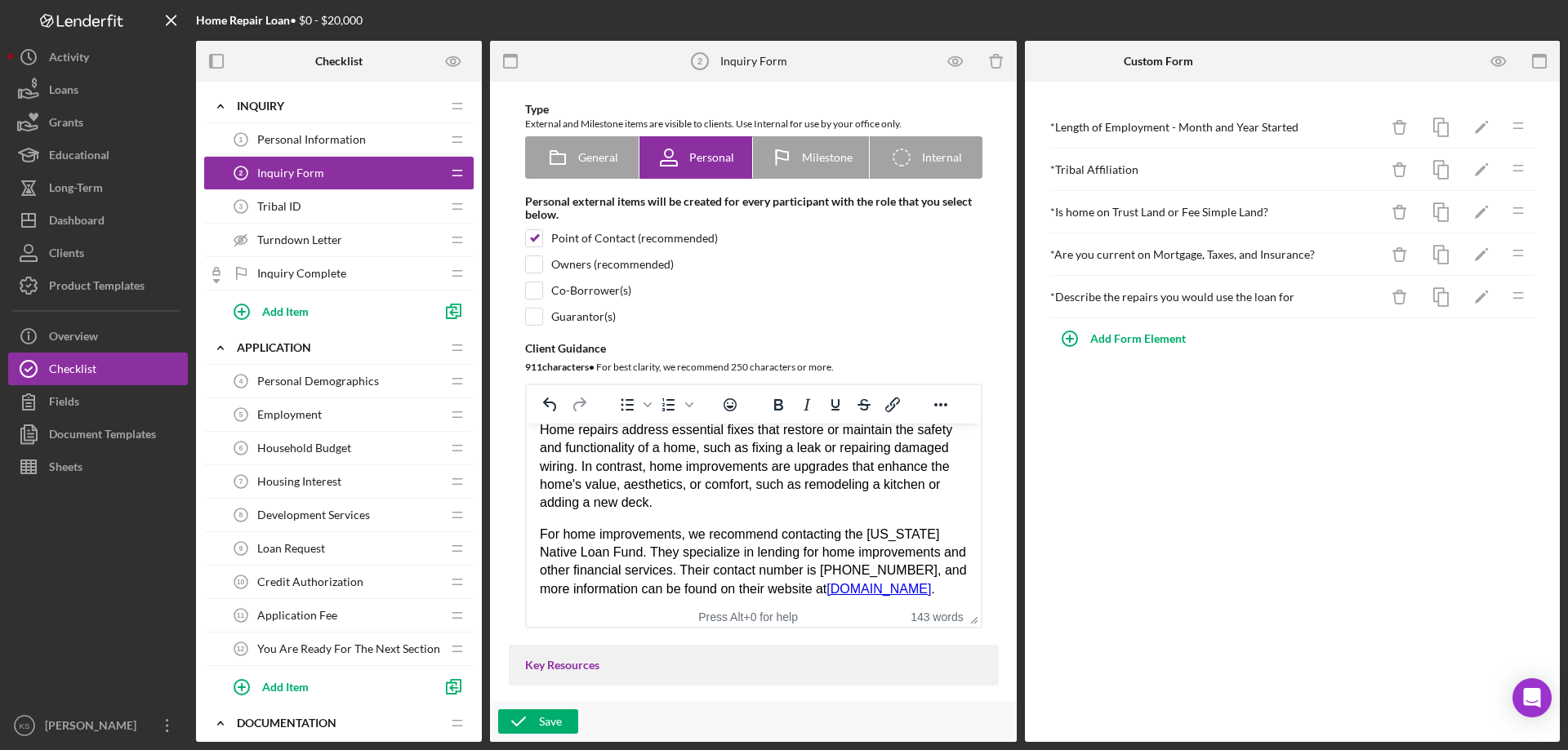
scroll to position [207, 0]
click at [731, 500] on p "Home repairs and home improvements differ in purpose and scope. Home repairs ad…" at bounding box center [752, 452] width 428 height 109
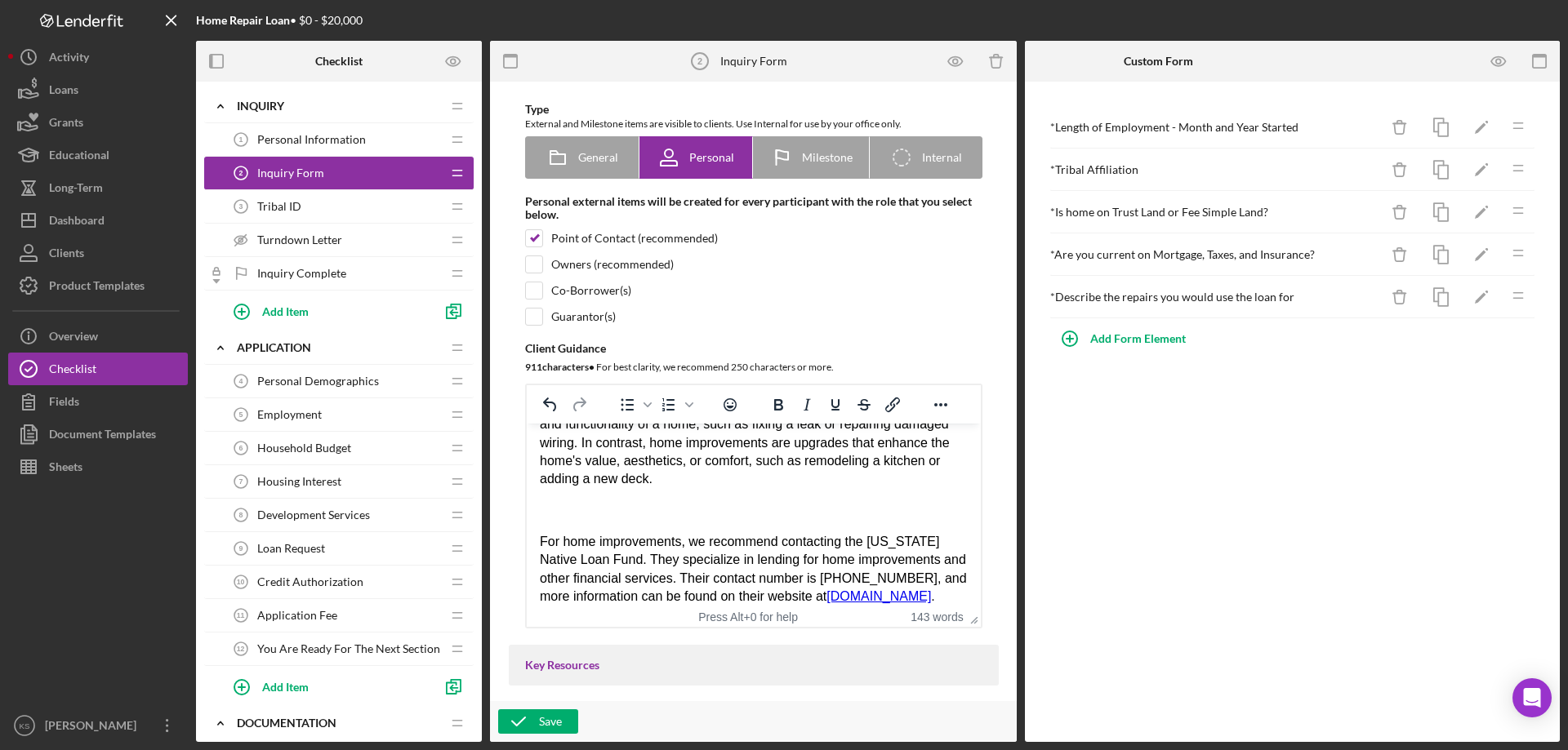
scroll to position [238, 0]
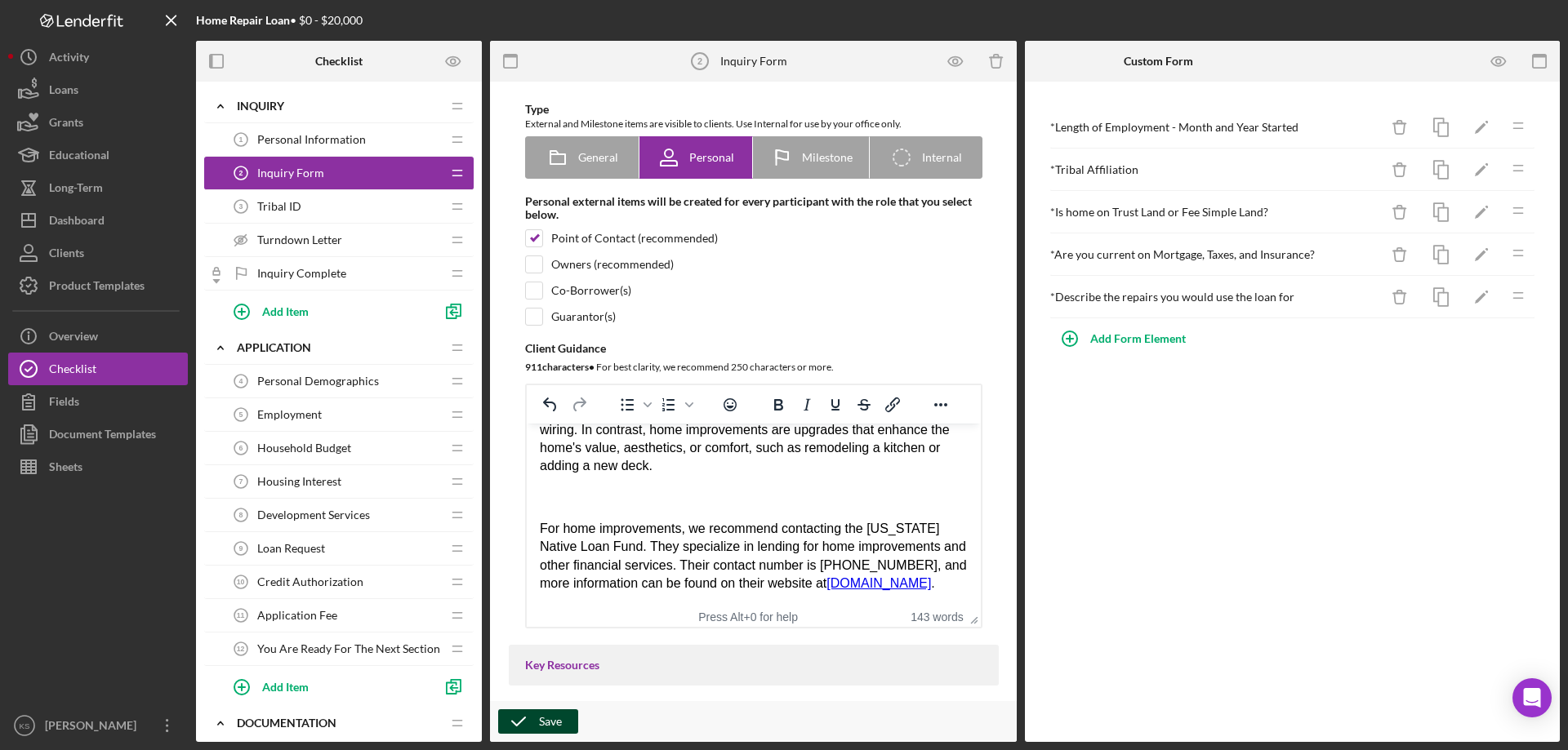
click at [541, 710] on div "Save" at bounding box center [550, 722] width 23 height 25
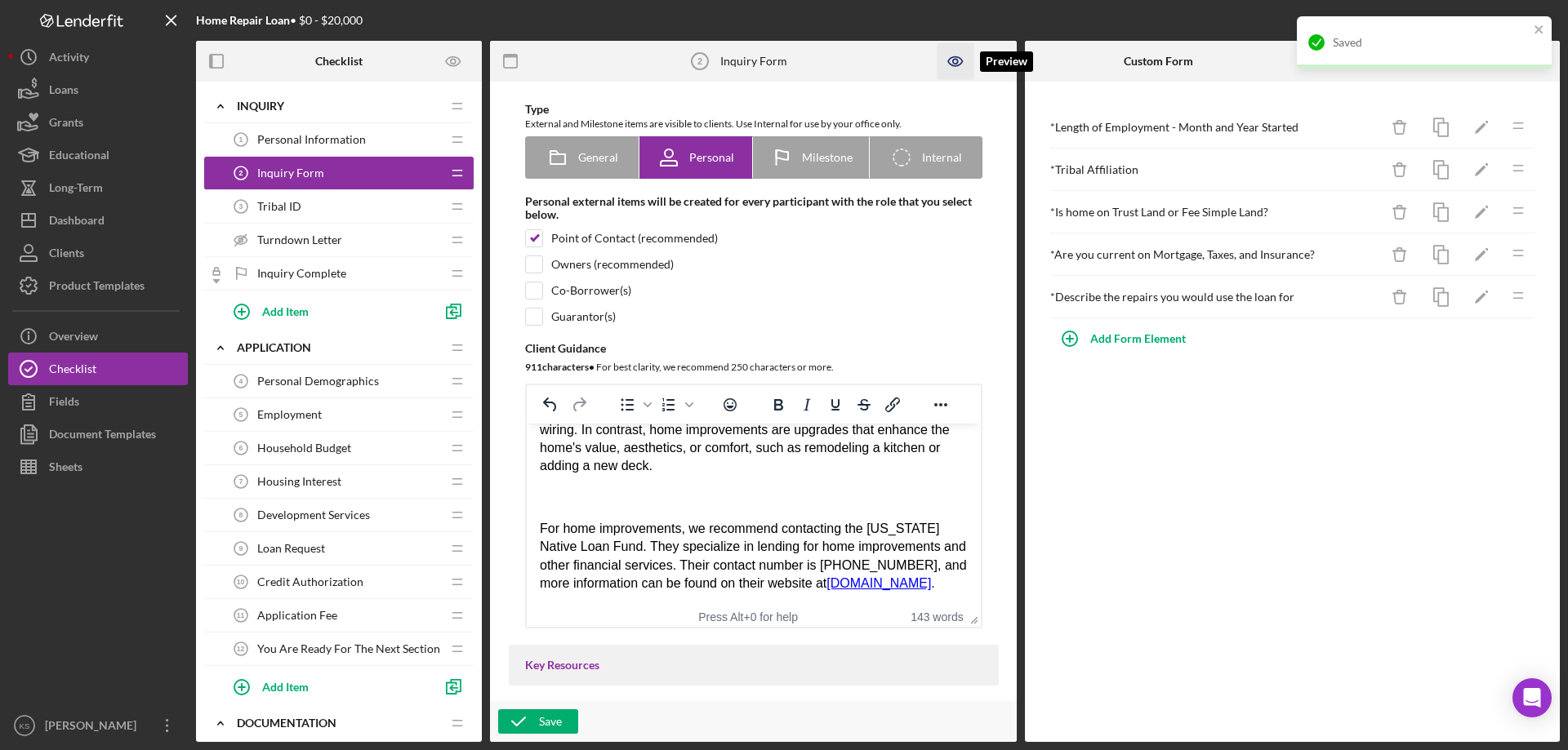
click at [951, 63] on icon "button" at bounding box center [955, 61] width 37 height 37
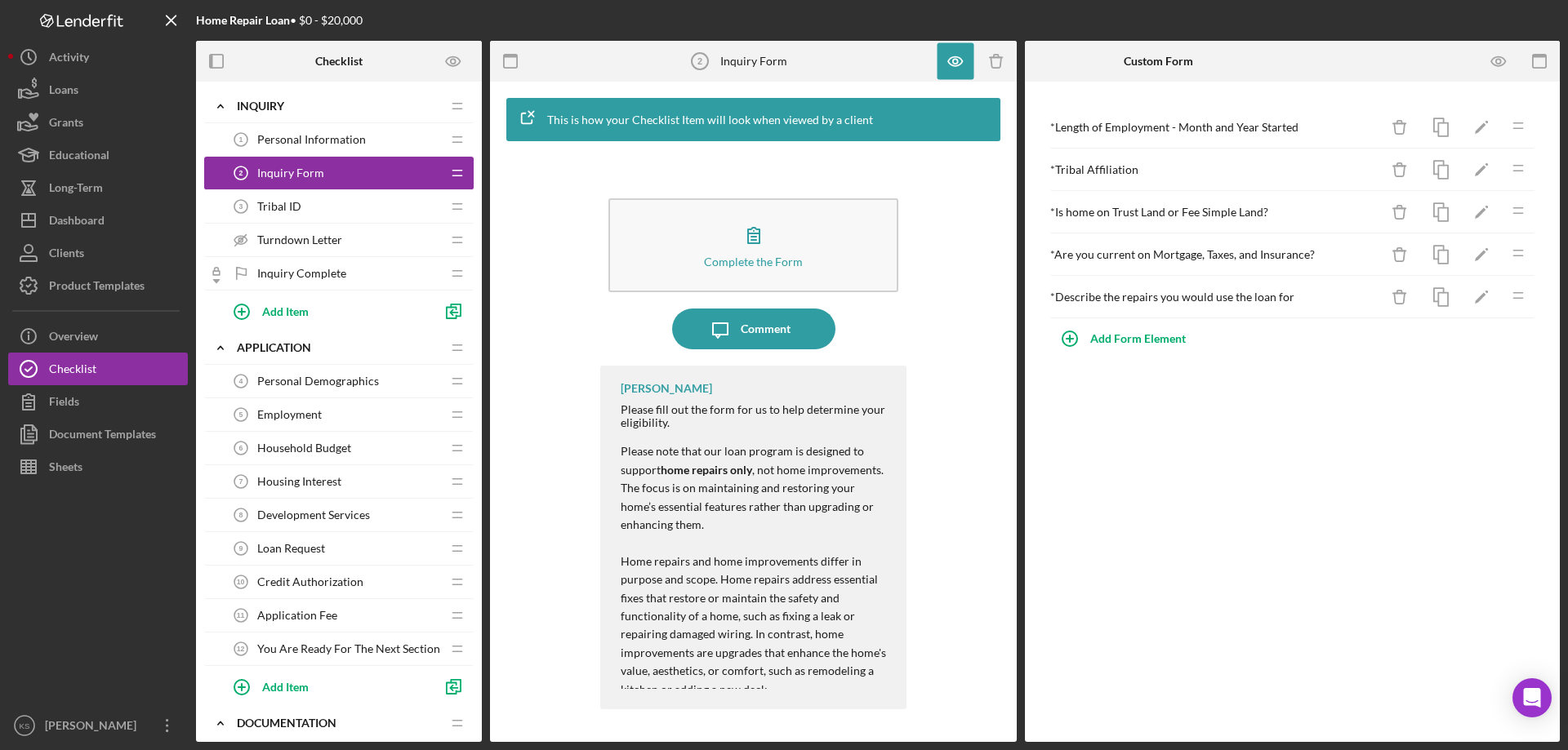
click at [766, 609] on span "Home repairs and home improvements differ in purpose and scope. Home repairs ad…" at bounding box center [752, 625] width 265 height 142
click at [683, 466] on strong "home repairs only" at bounding box center [706, 469] width 92 height 14
click at [962, 50] on icon "button" at bounding box center [955, 61] width 37 height 37
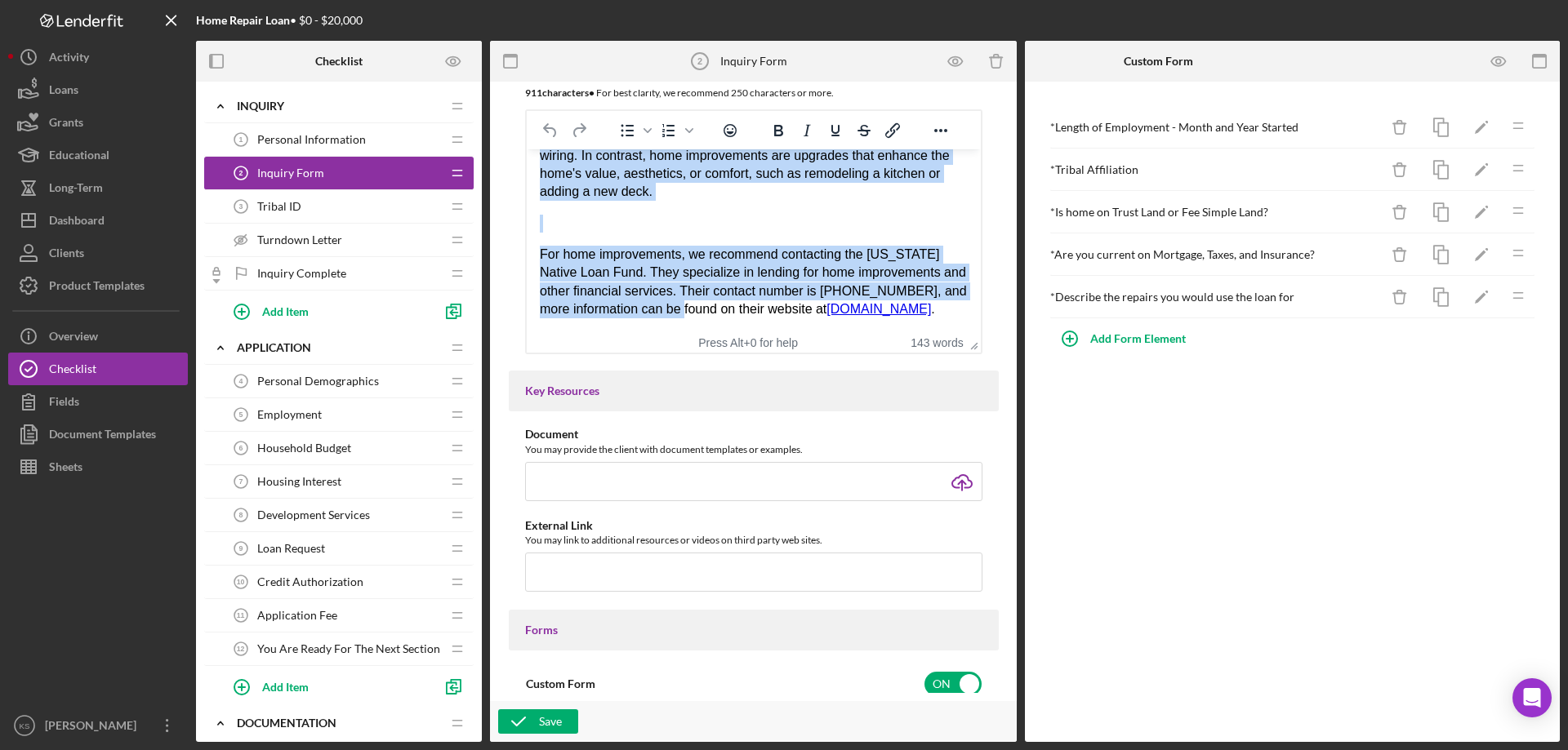
scroll to position [369, 0]
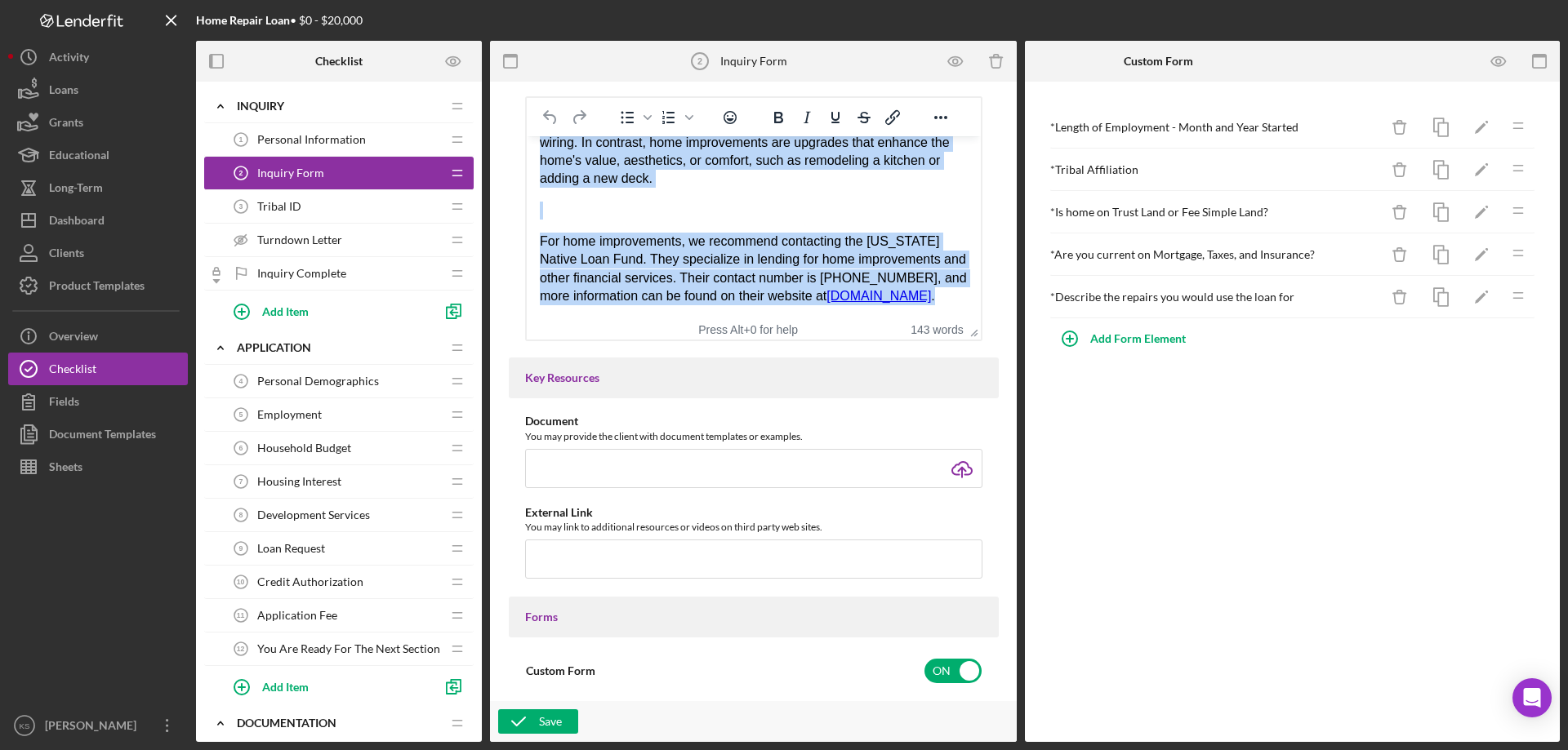
drag, startPoint x: 541, startPoint y: 211, endPoint x: 964, endPoint y: 317, distance: 436.1
click at [964, 317] on html "Please fill out the form for us to help determine your eligibility. Please note…" at bounding box center [752, 118] width 454 height 402
copy div "Please note that our loan program is designed to support home repairs only , no…"
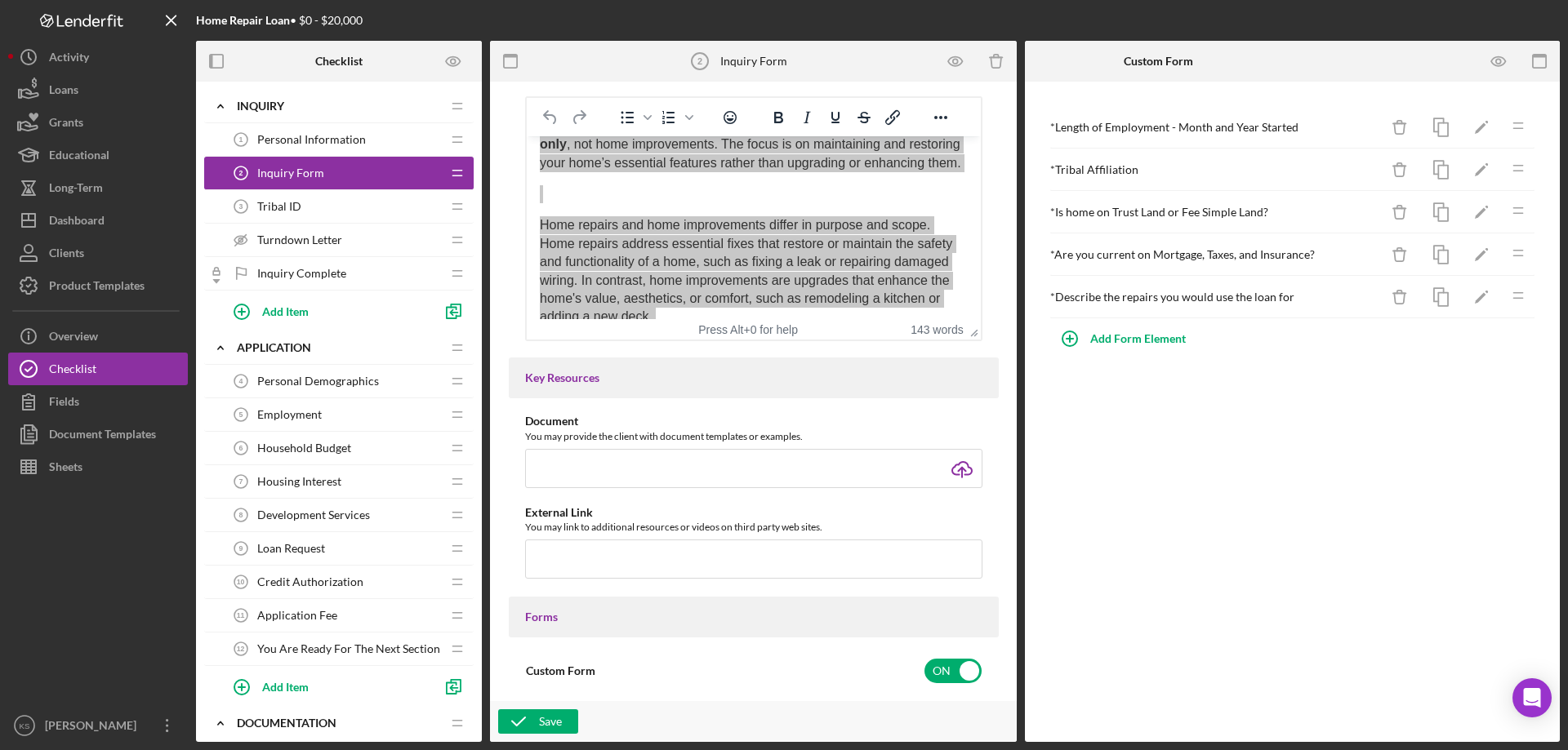
scroll to position [163, 0]
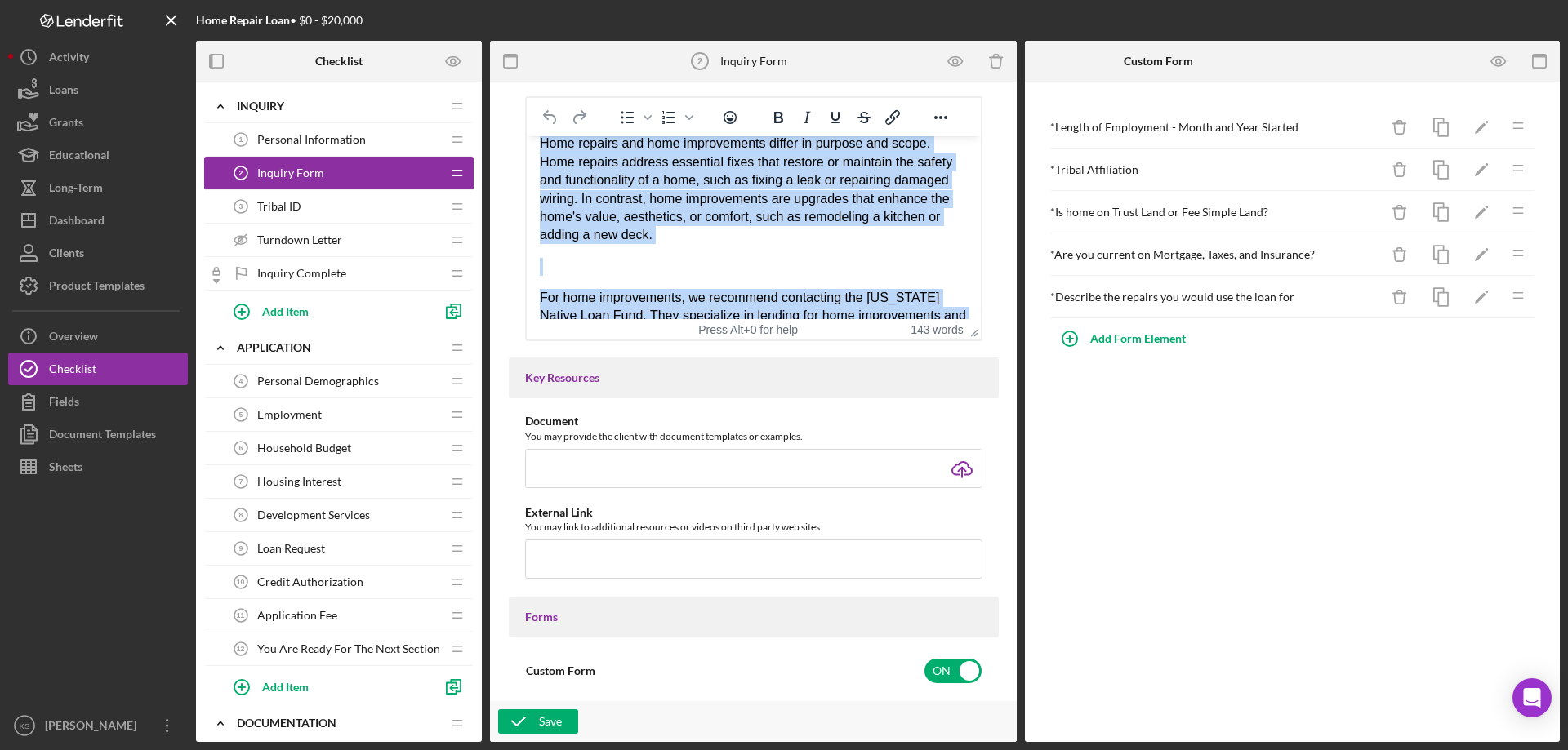
click at [777, 275] on p "Rich Text Area. Press ALT-0 for help." at bounding box center [752, 266] width 428 height 18
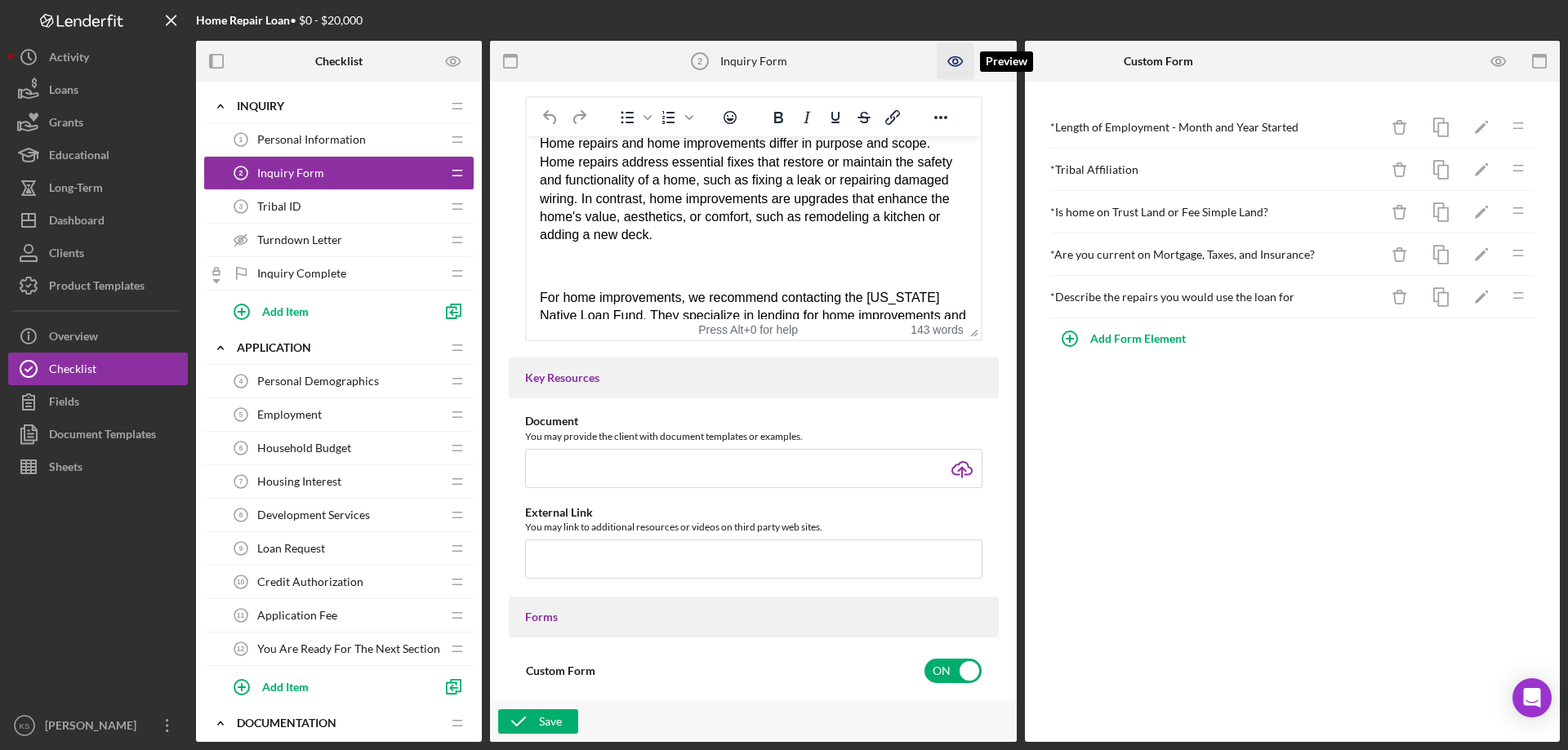
click at [959, 58] on icon "button" at bounding box center [954, 62] width 14 height 9
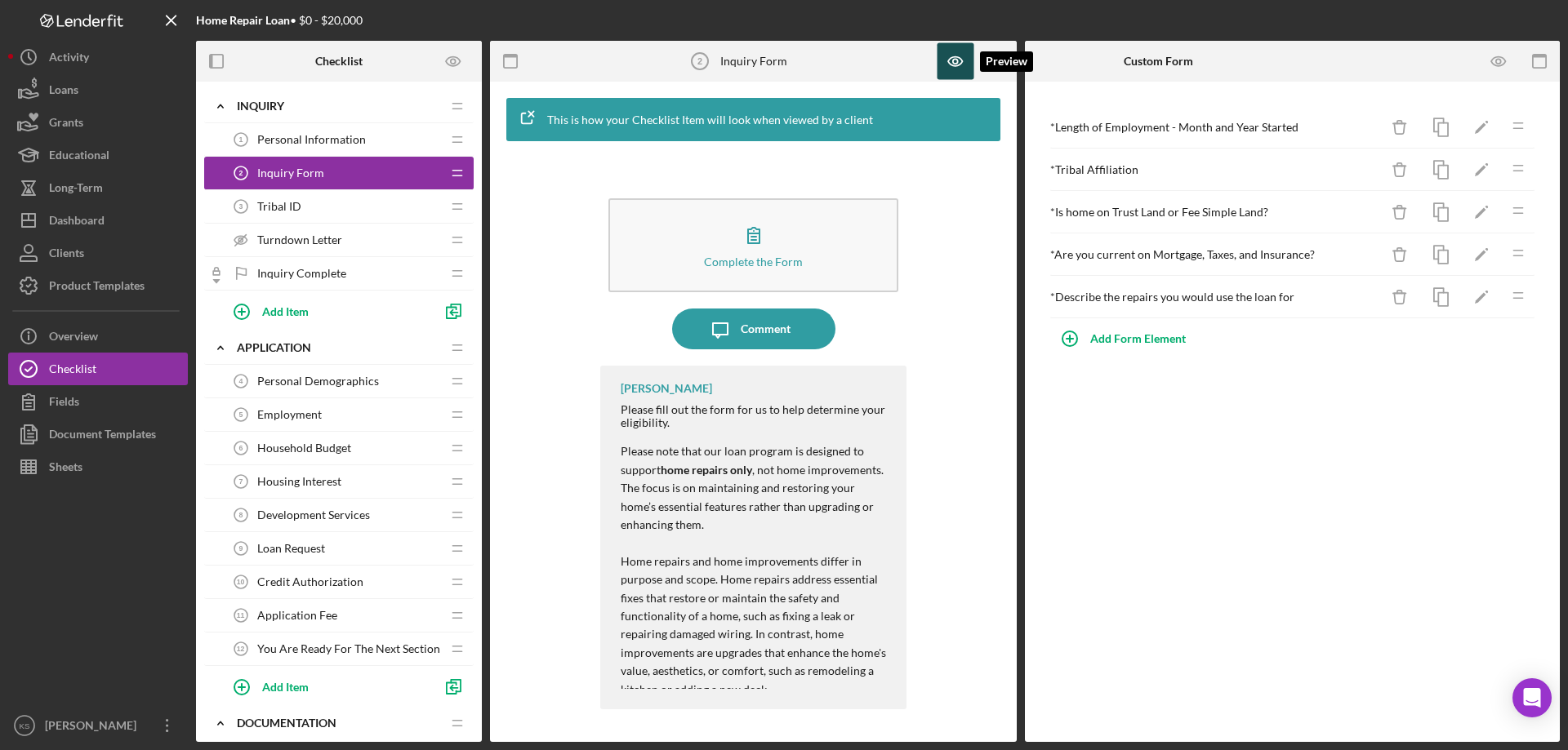
click at [941, 55] on icon "button" at bounding box center [955, 61] width 37 height 37
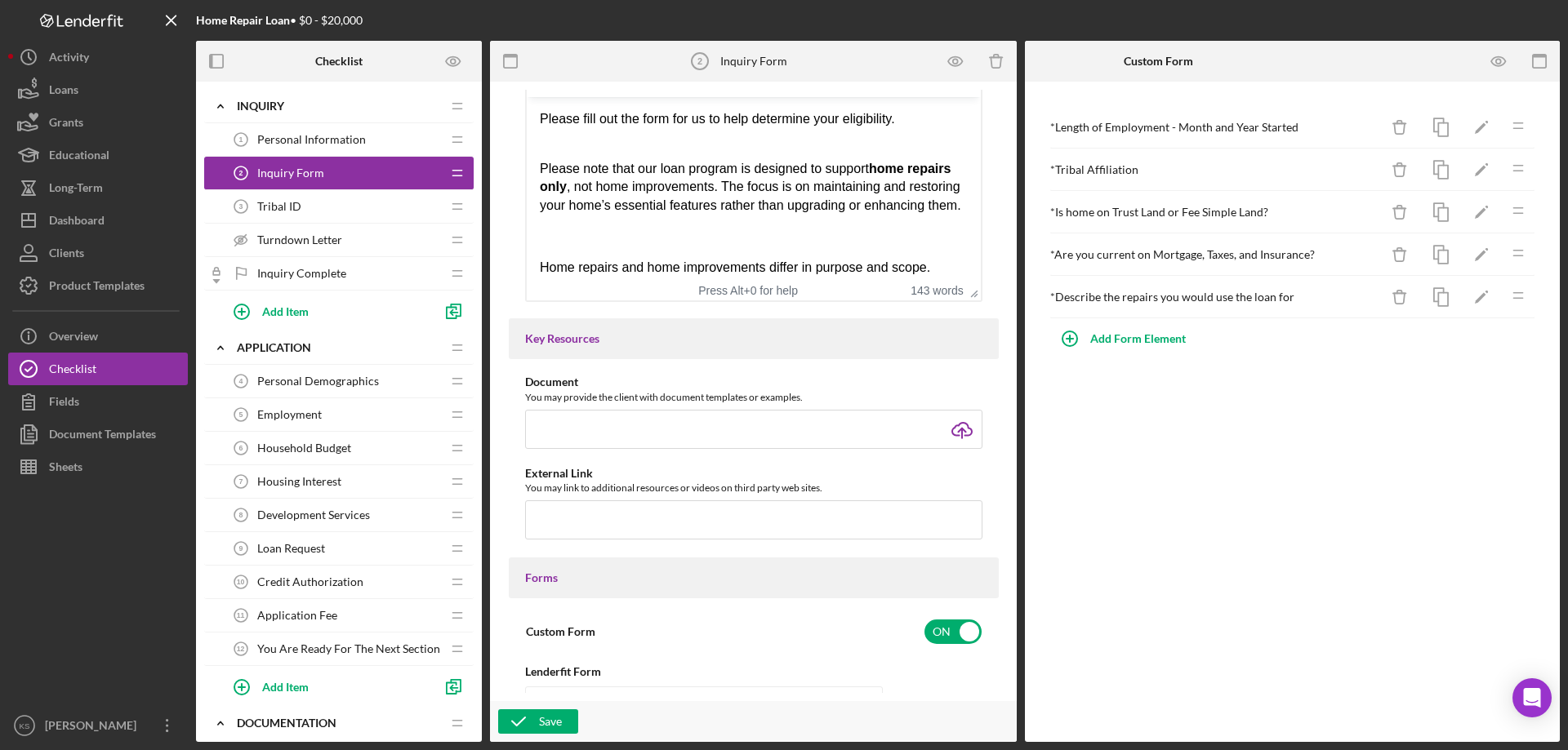
scroll to position [816, 0]
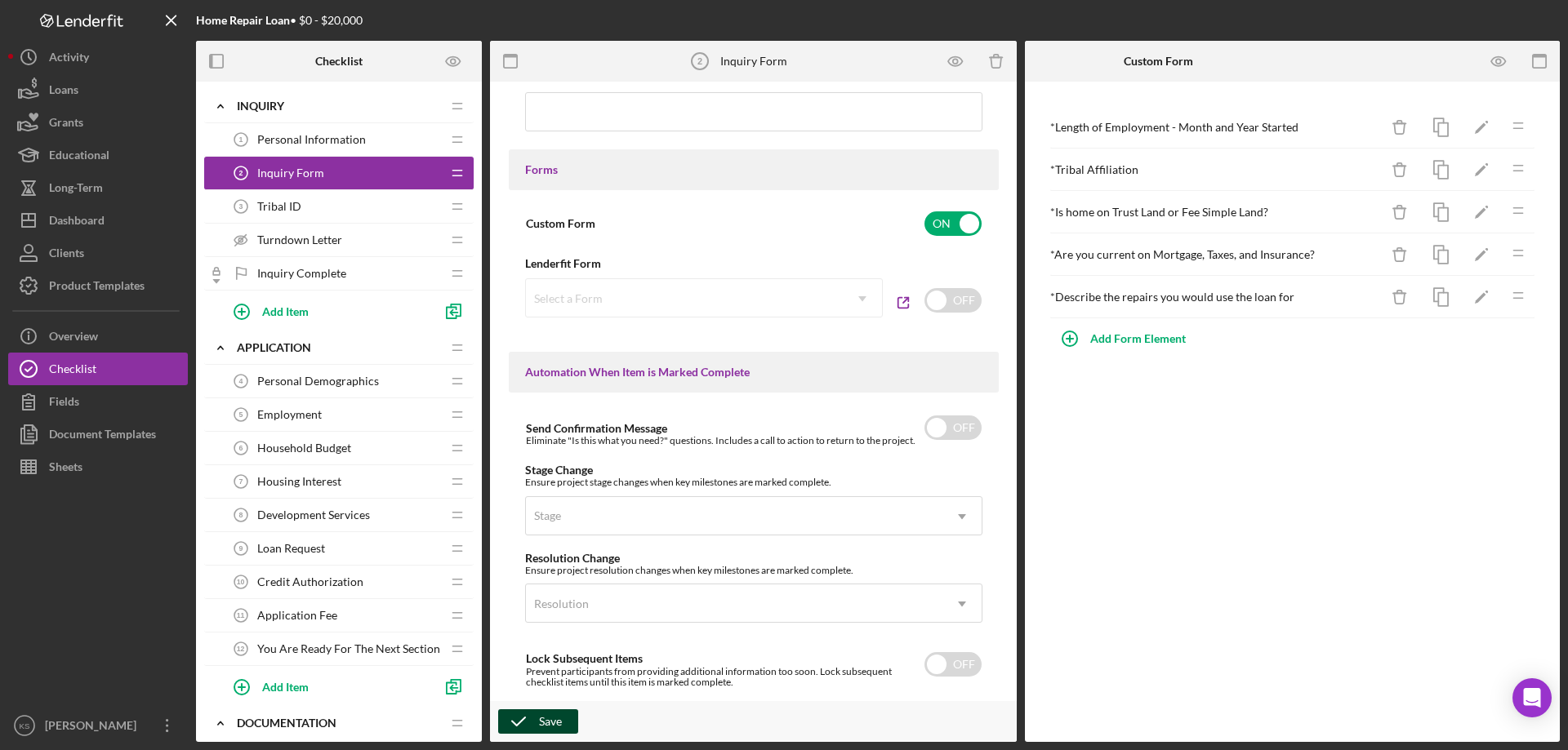
click at [538, 725] on button "Save" at bounding box center [538, 722] width 80 height 25
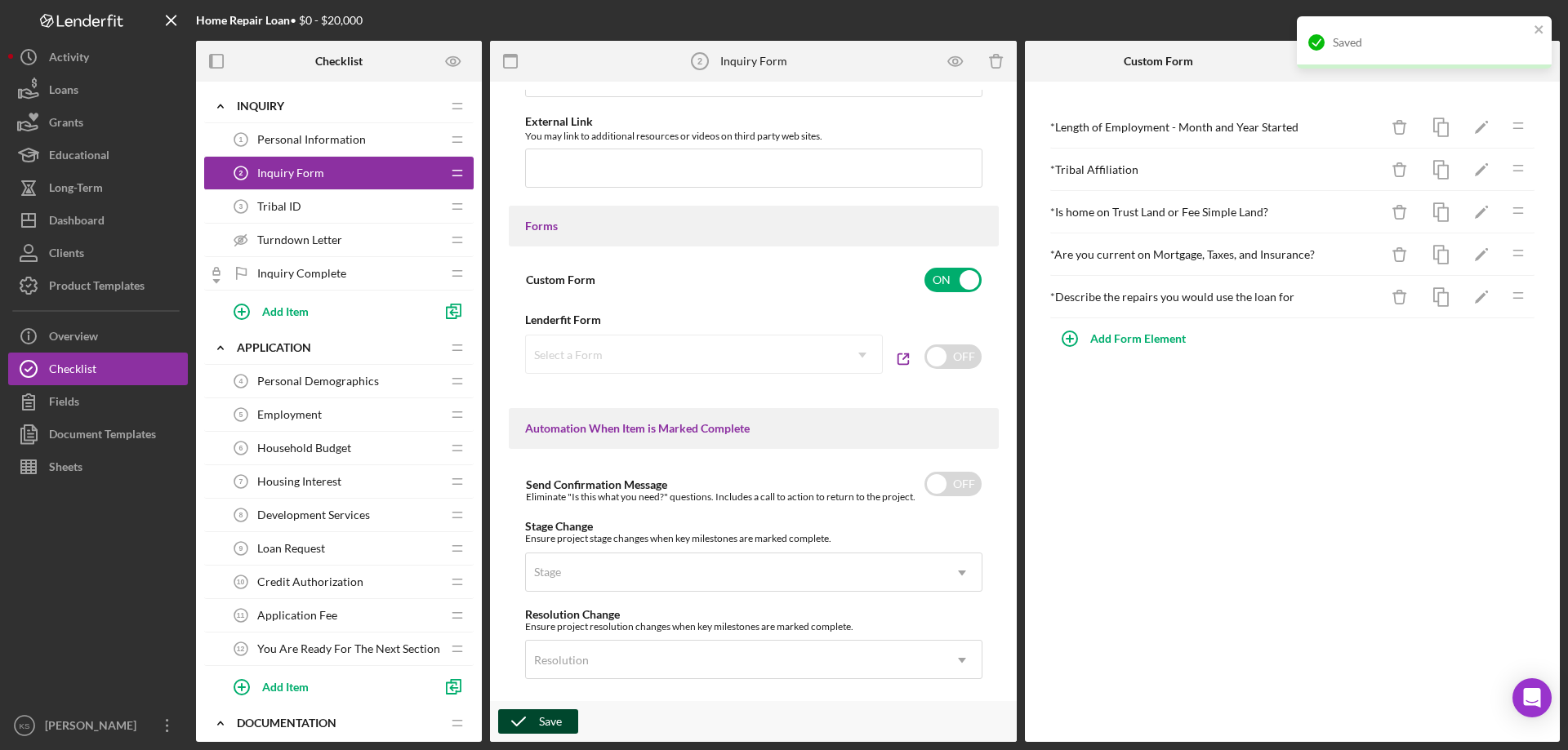
scroll to position [408, 0]
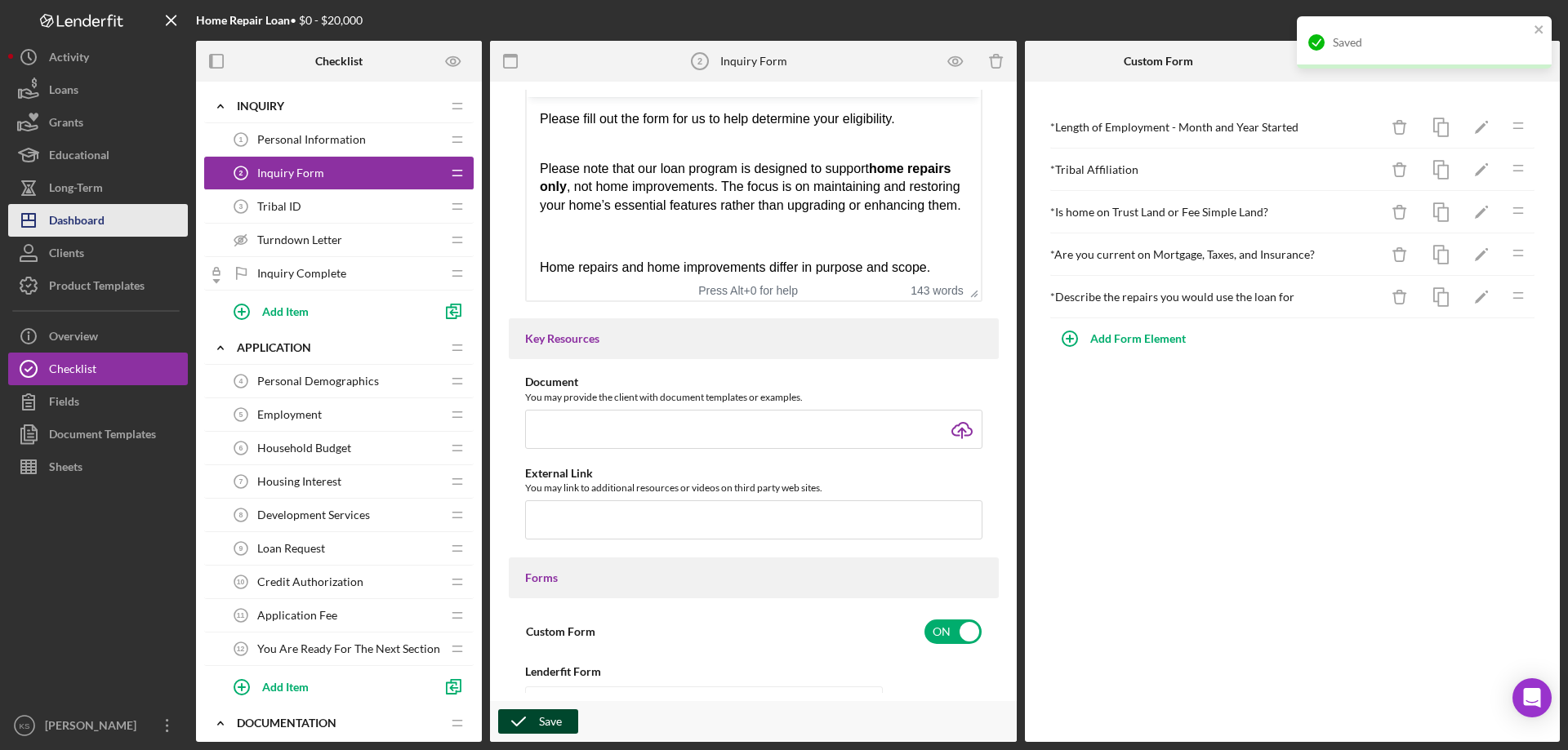
click at [87, 208] on div "Dashboard" at bounding box center [76, 222] width 56 height 37
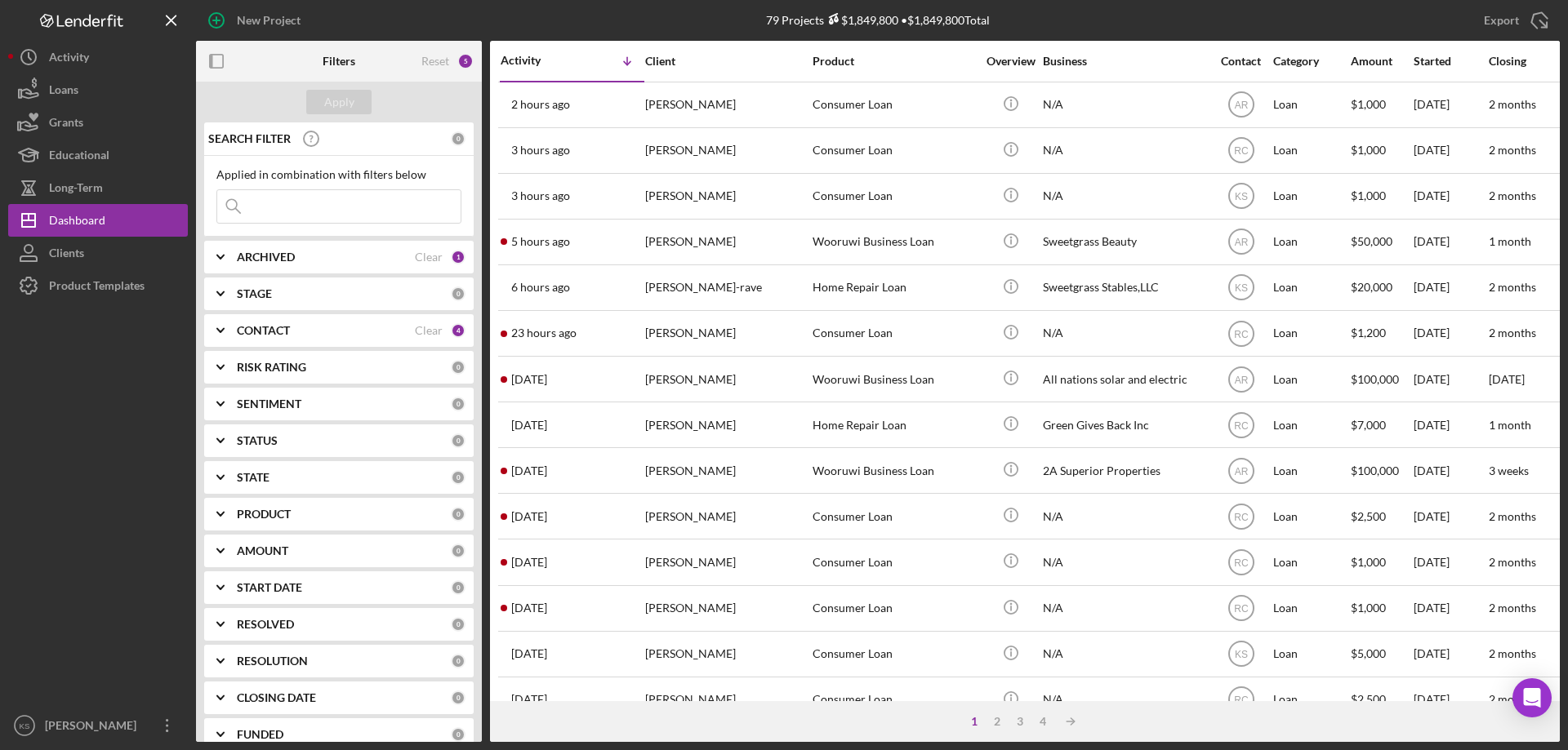
click at [109, 294] on div "Product Templates" at bounding box center [96, 287] width 95 height 37
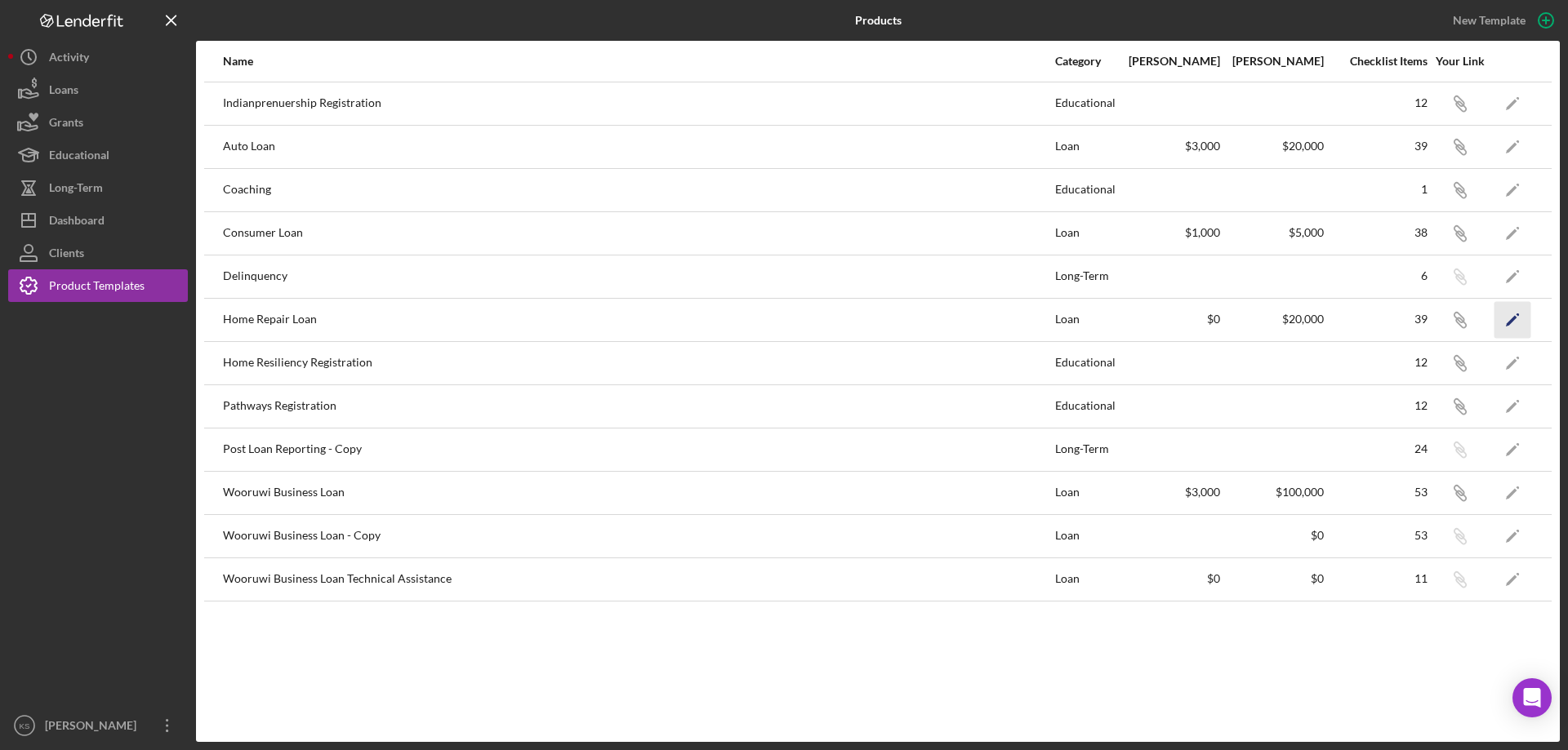
click at [1514, 323] on icon "Icon/Edit" at bounding box center [1512, 319] width 37 height 37
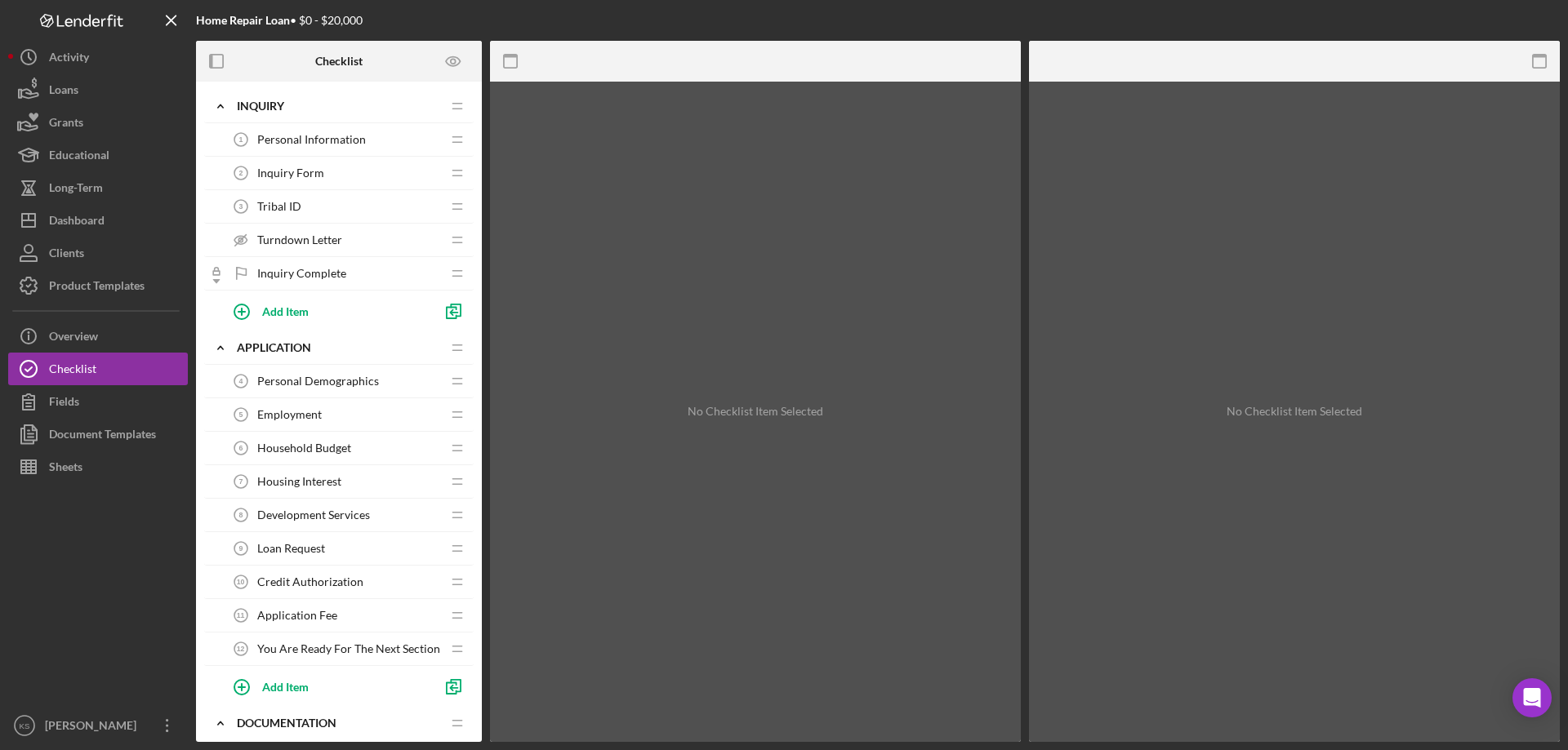
click at [298, 136] on span "Personal Information" at bounding box center [311, 140] width 109 height 13
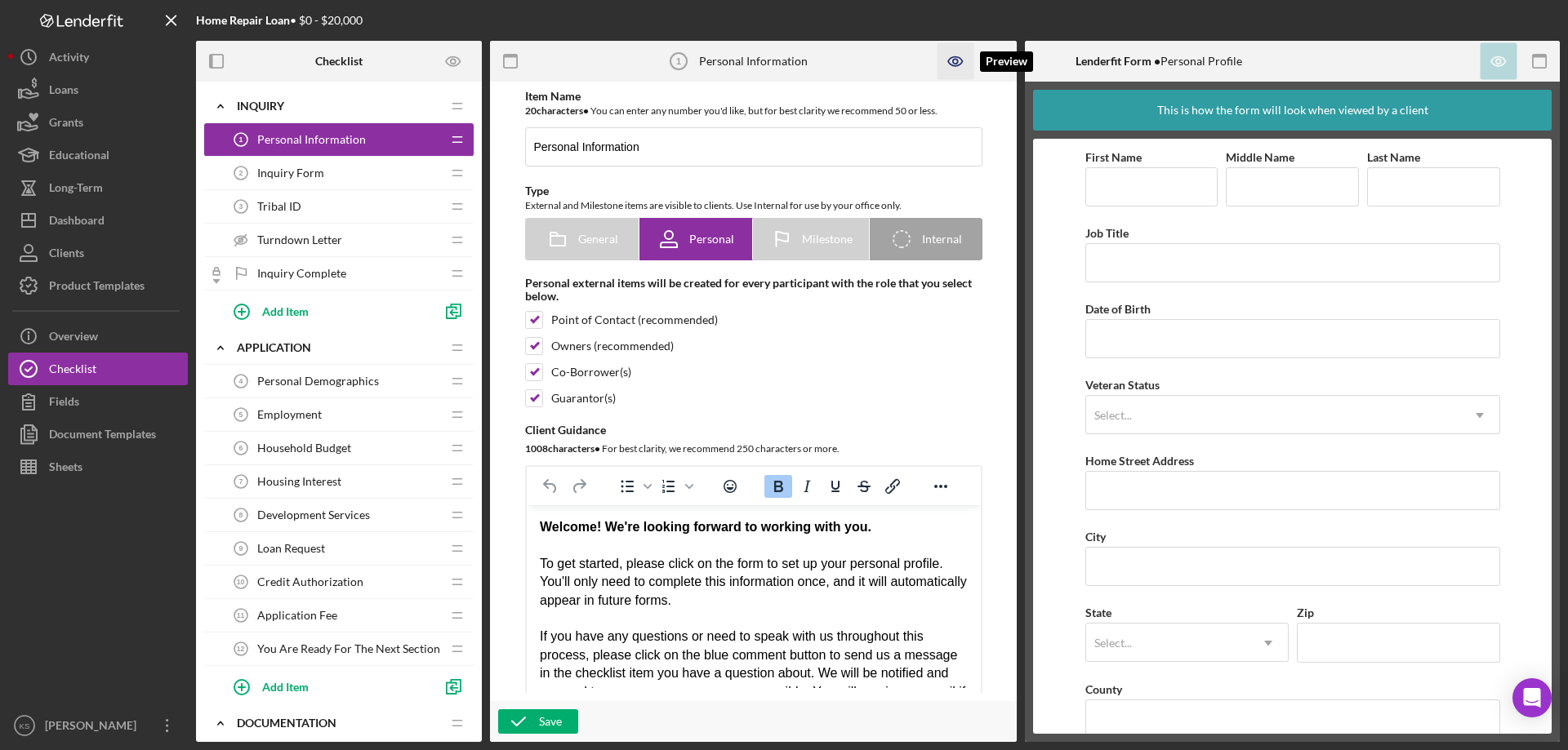
click at [950, 66] on icon "button" at bounding box center [955, 61] width 37 height 37
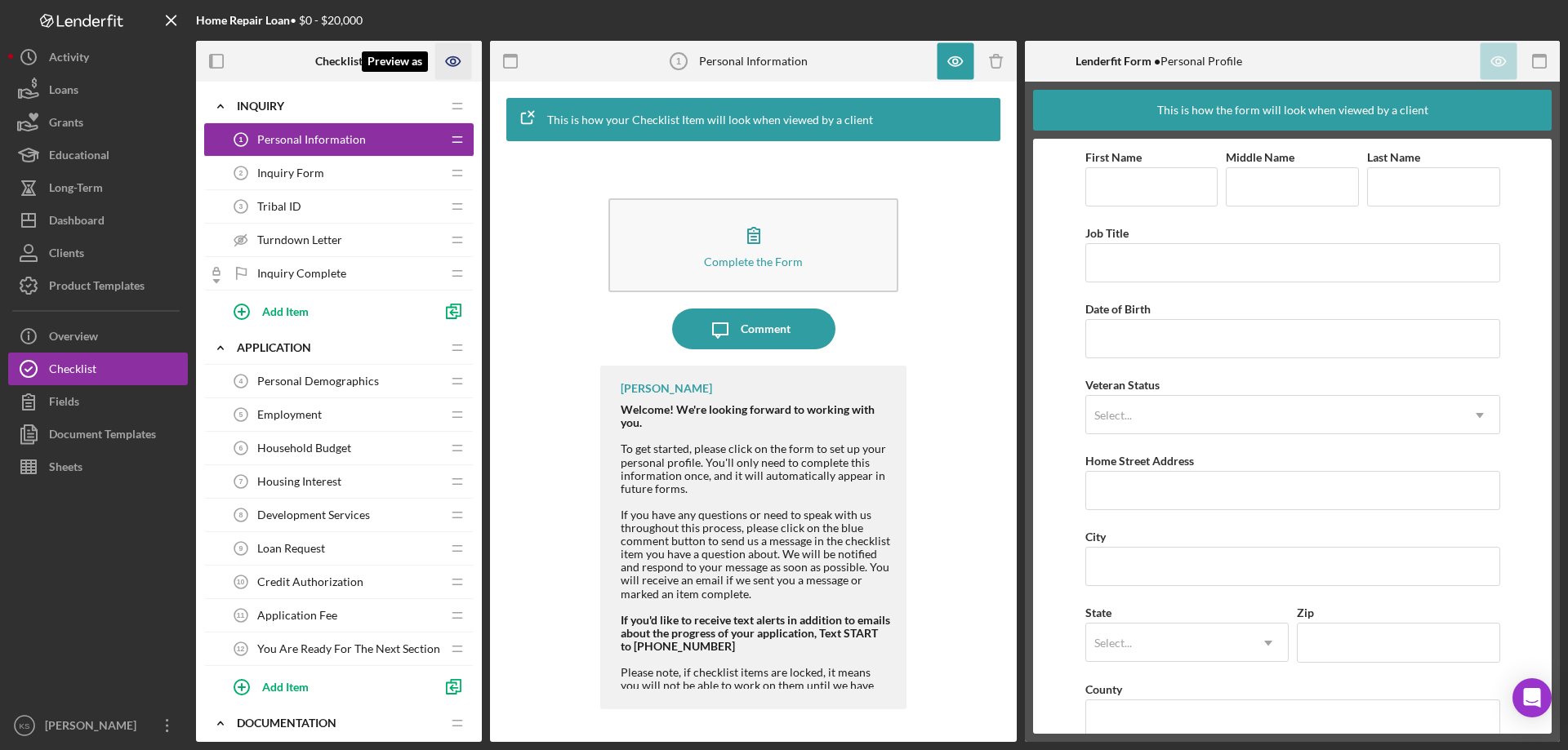
click at [457, 46] on icon "Preview as" at bounding box center [453, 61] width 37 height 37
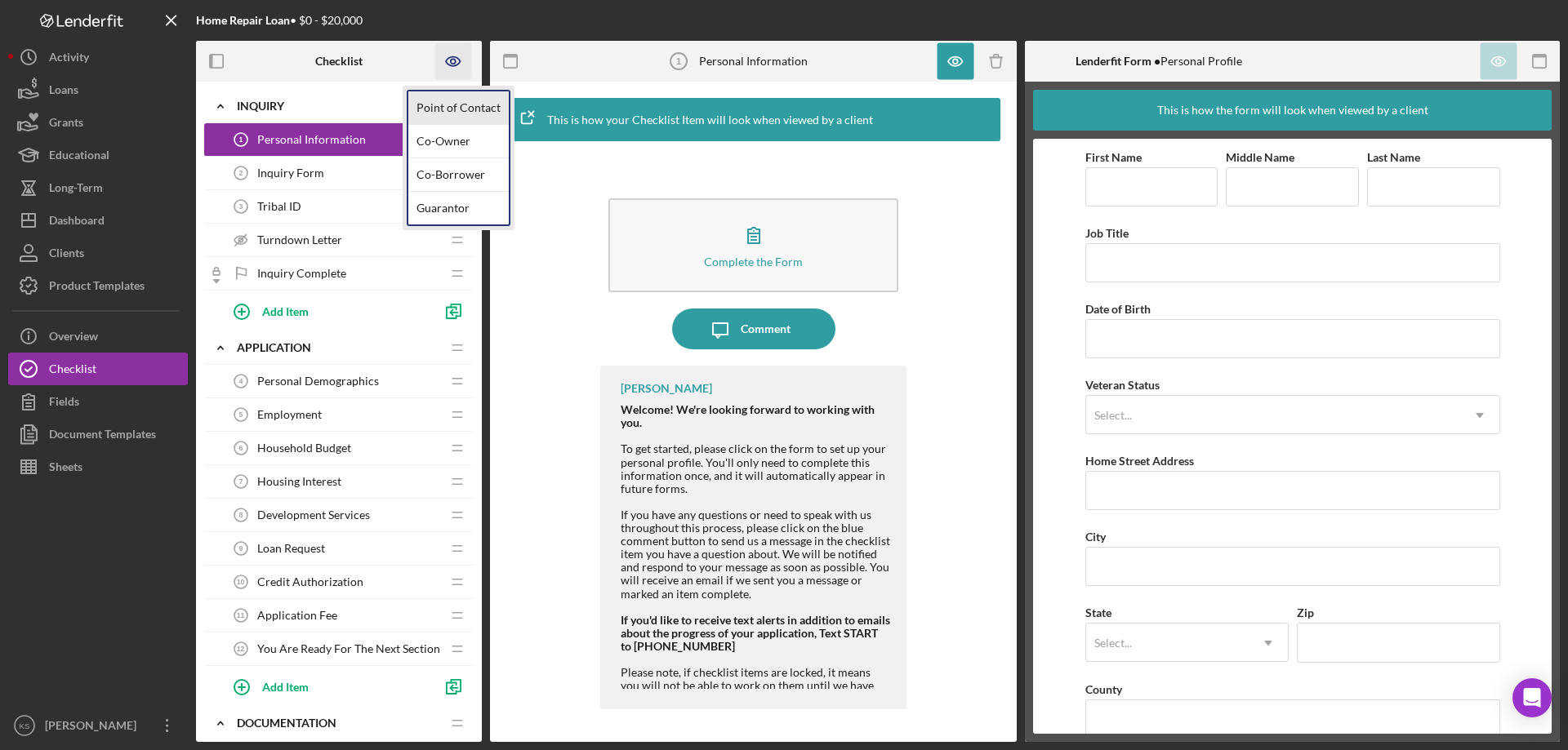
click at [447, 107] on link "Point of Contact" at bounding box center [458, 108] width 100 height 33
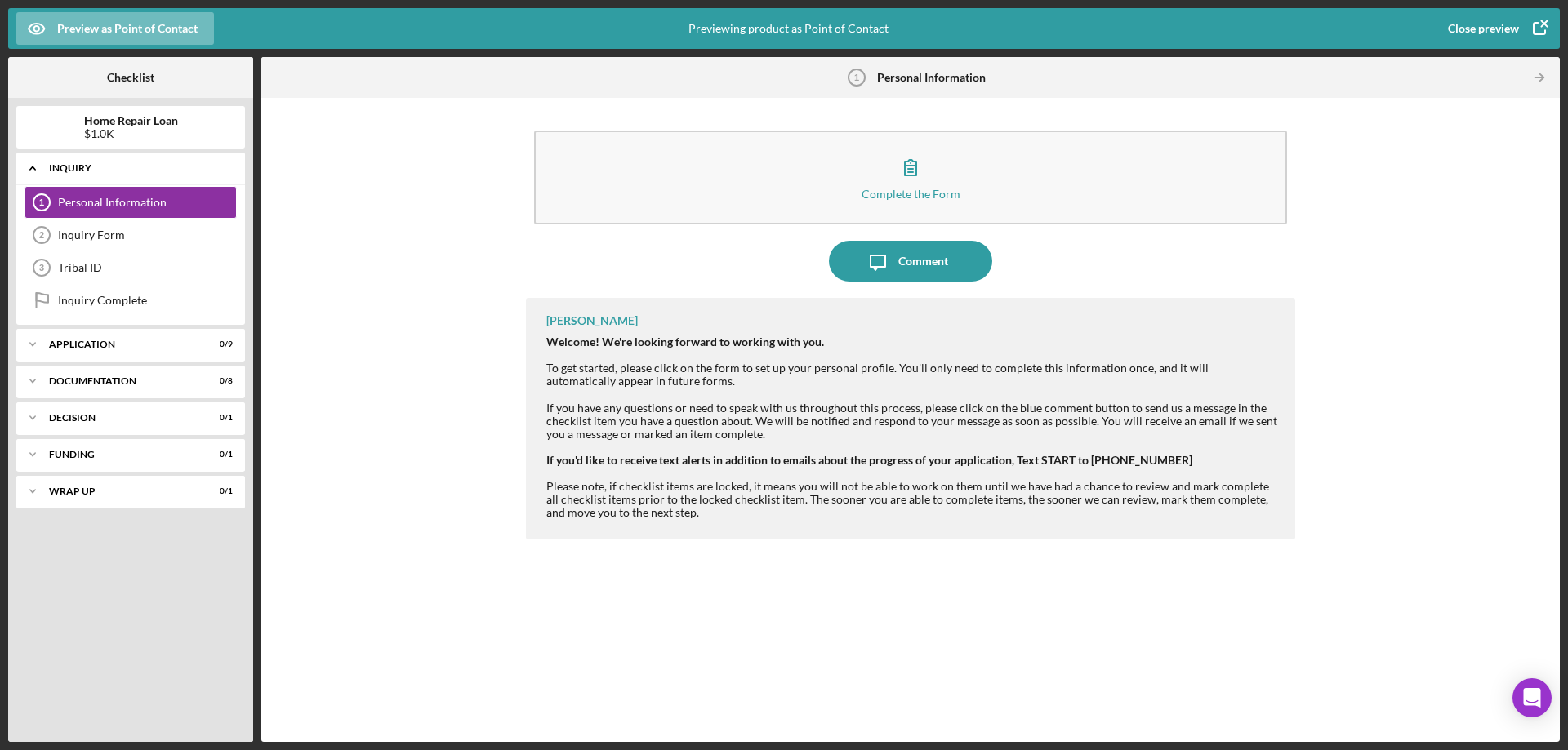
click at [93, 165] on div "Inquiry" at bounding box center [137, 168] width 176 height 9
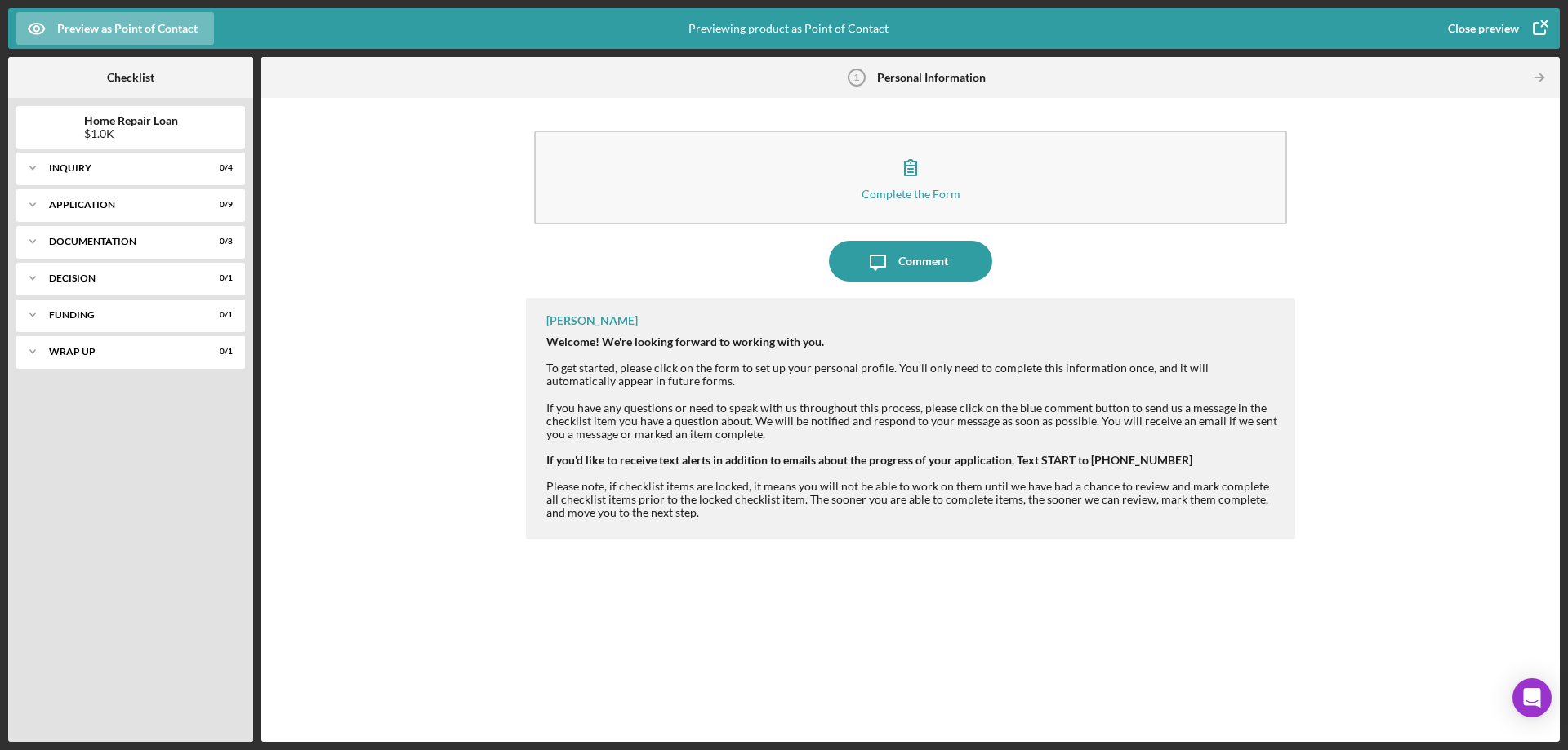
click at [142, 116] on b "Home Repair Loan" at bounding box center [130, 121] width 93 height 13
drag, startPoint x: 126, startPoint y: 132, endPoint x: 136, endPoint y: 141, distance: 13.5
click at [126, 134] on div "$1.0K" at bounding box center [130, 134] width 93 height 13
click at [128, 161] on div "Icon/Expander Inquiry 0 / 4" at bounding box center [130, 168] width 228 height 33
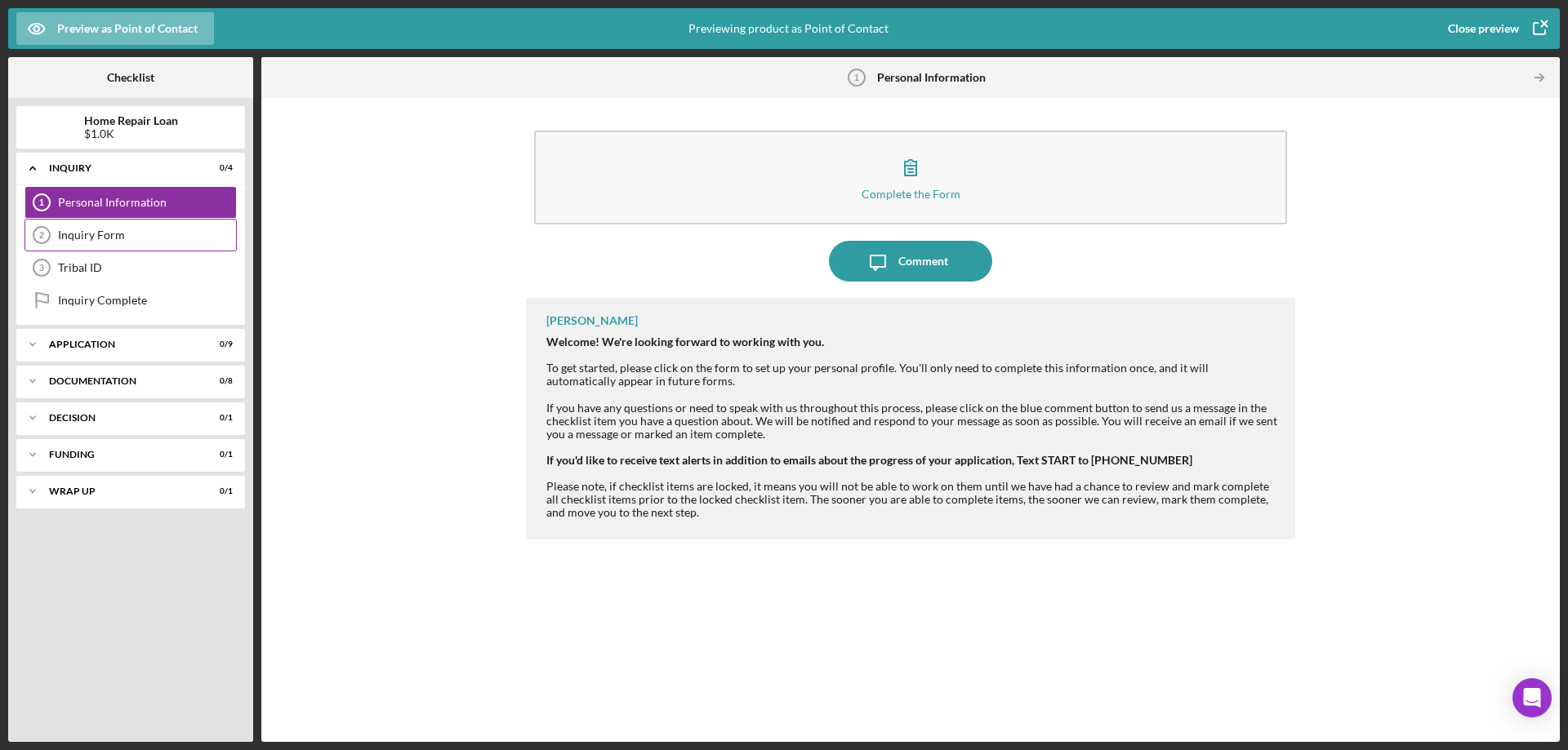
click at [119, 230] on div "Inquiry Form" at bounding box center [146, 235] width 178 height 13
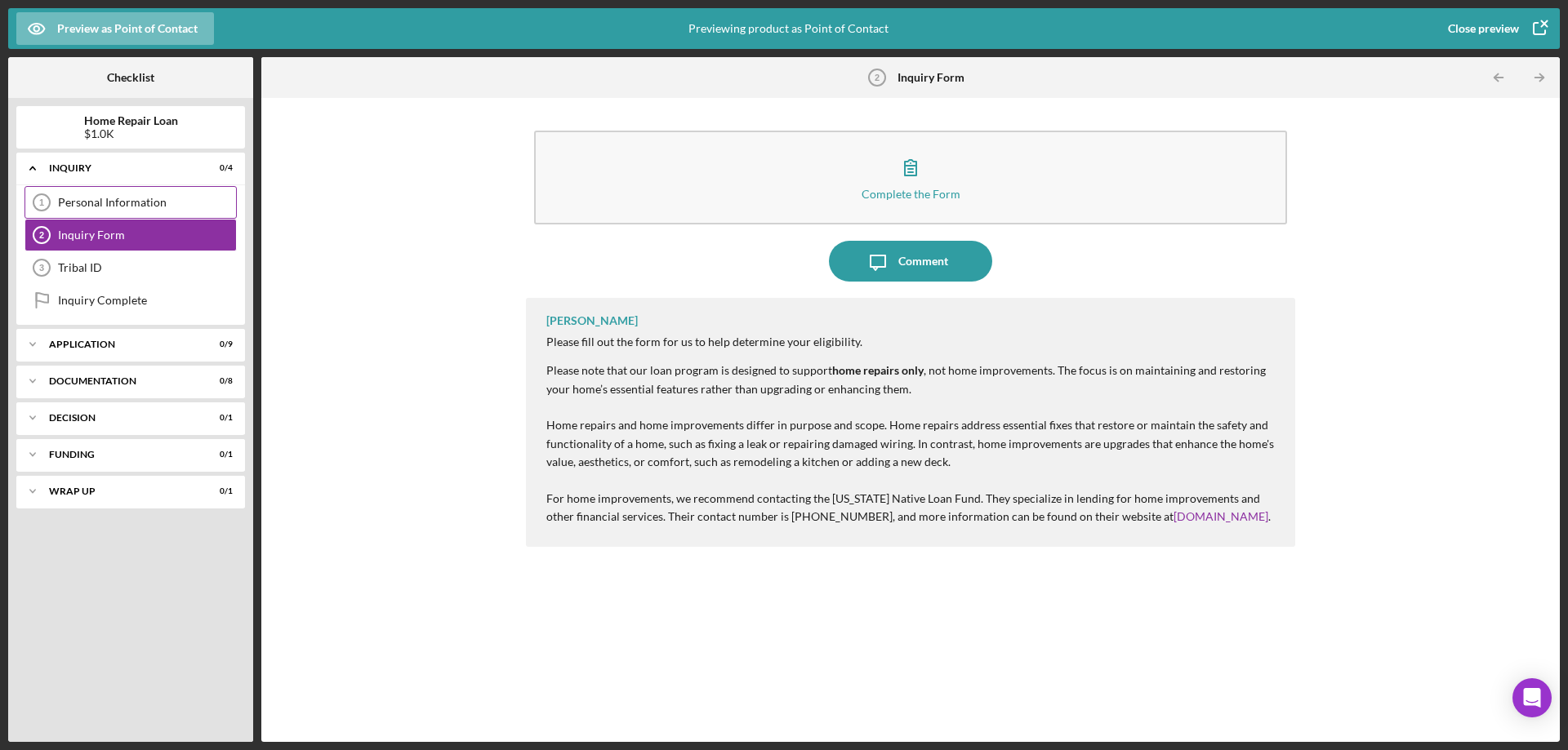
click at [131, 208] on div "Personal Information" at bounding box center [146, 203] width 178 height 13
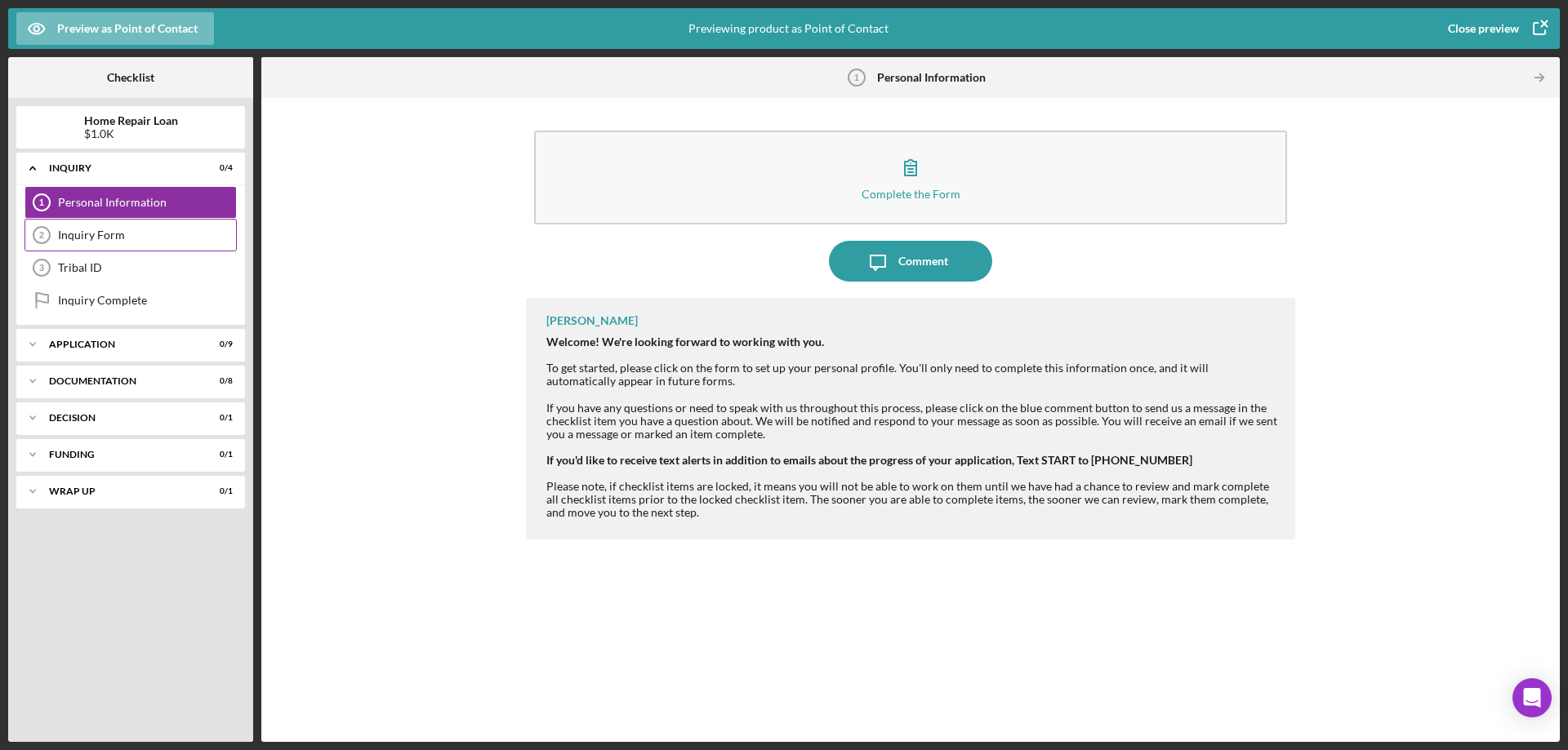
click at [107, 232] on div "Inquiry Form" at bounding box center [146, 235] width 178 height 13
